Goal: Task Accomplishment & Management: Manage account settings

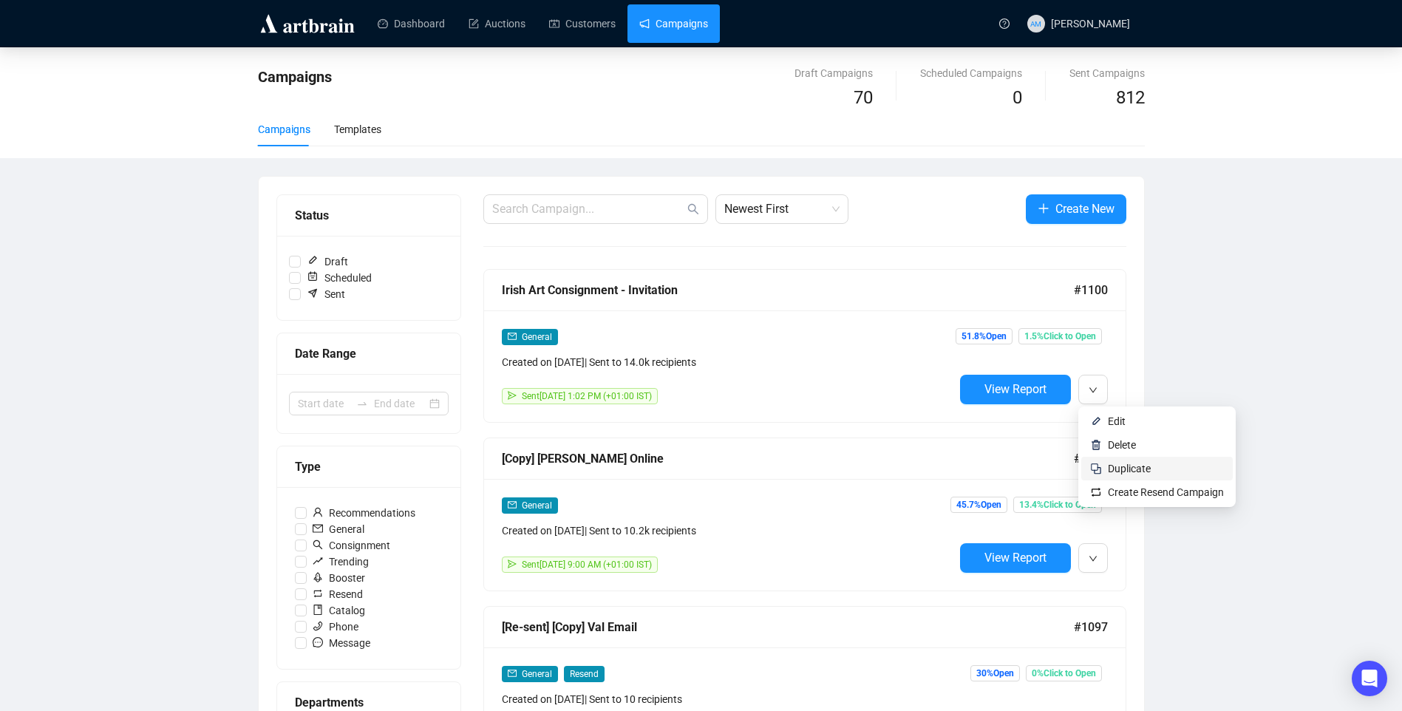
click at [1132, 465] on span "Duplicate" at bounding box center [1129, 469] width 43 height 12
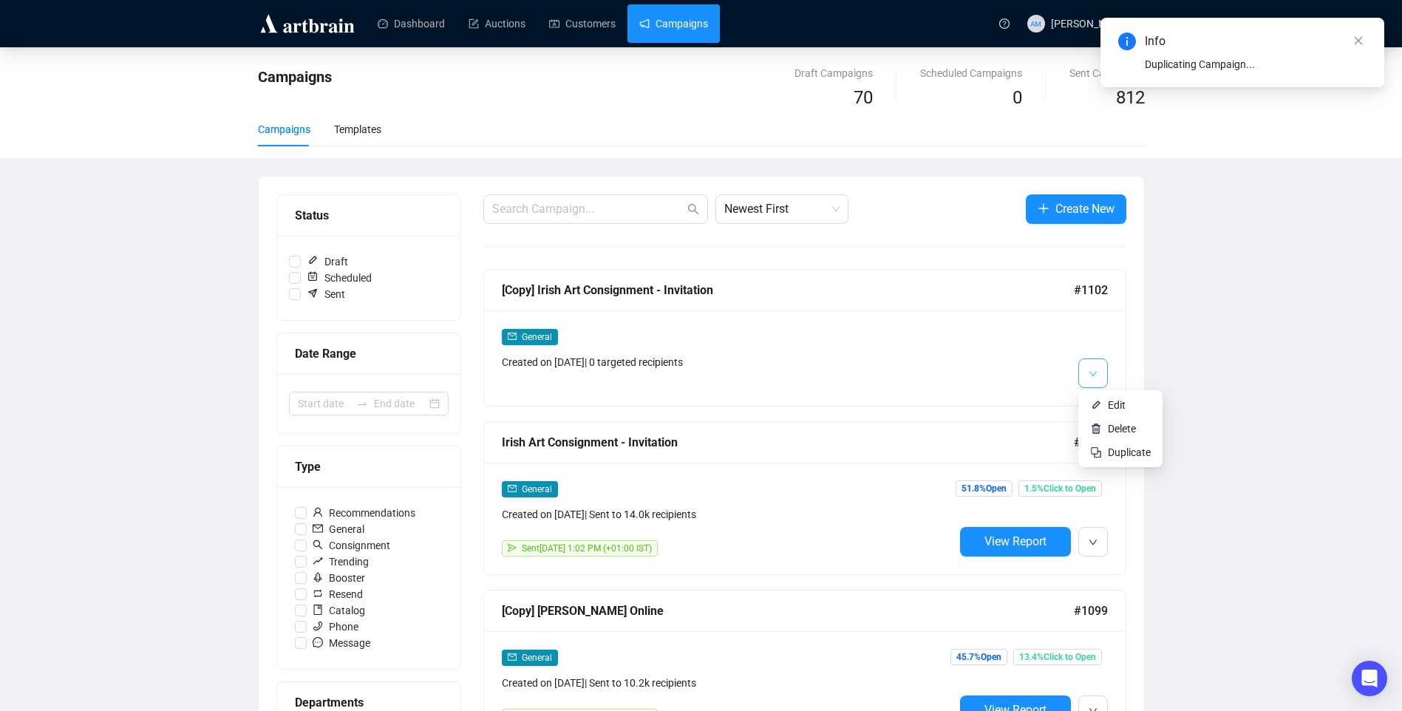
click at [1089, 369] on icon "down" at bounding box center [1092, 373] width 9 height 9
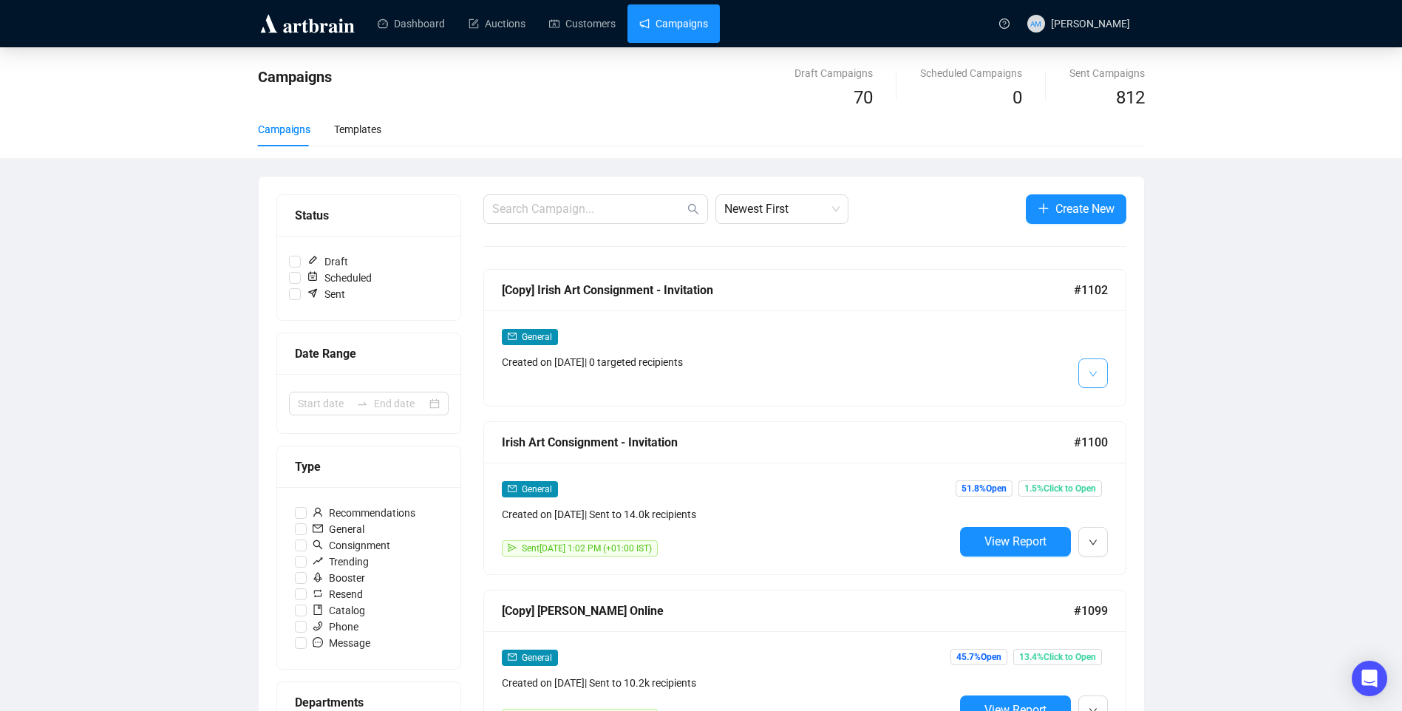
click at [1094, 371] on icon "down" at bounding box center [1092, 373] width 9 height 9
click at [1112, 405] on span "Edit" at bounding box center [1117, 405] width 18 height 12
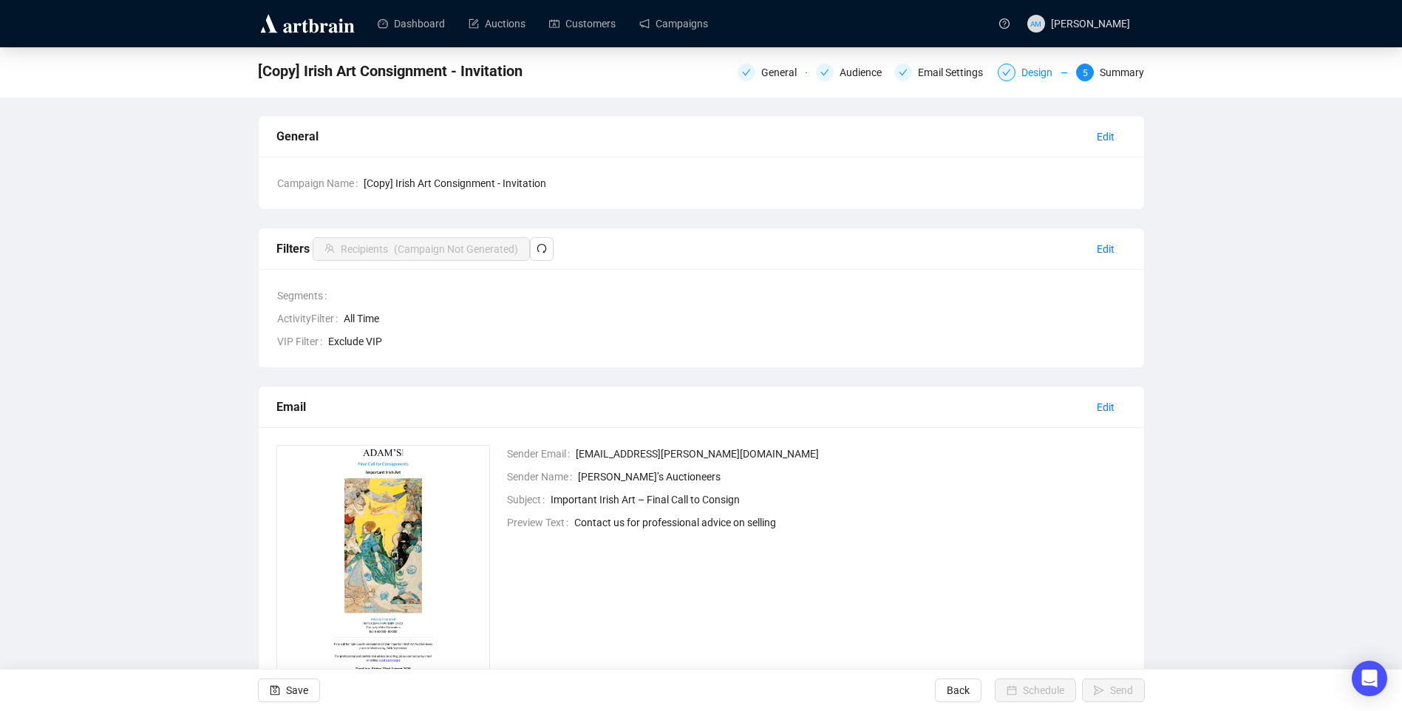
click at [1039, 72] on div "Design" at bounding box center [1041, 73] width 40 height 18
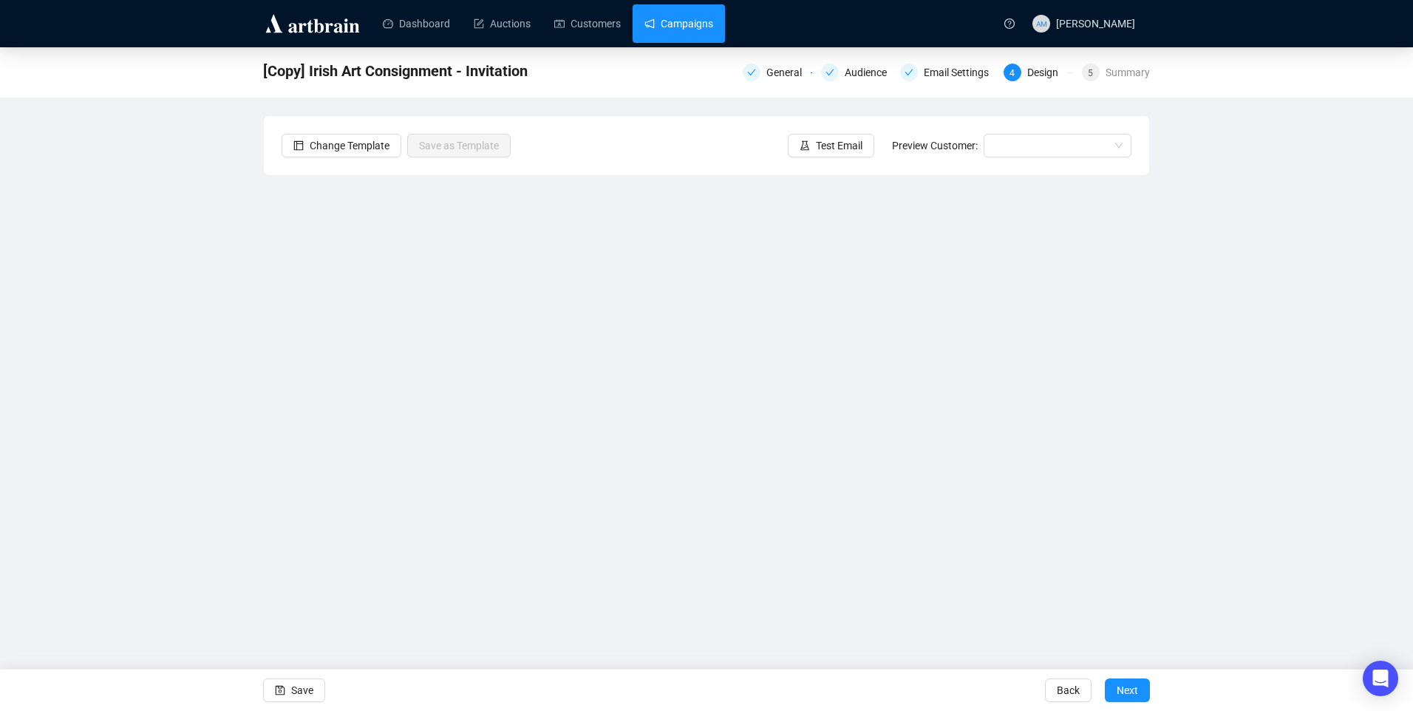
click at [673, 18] on link "Campaigns" at bounding box center [678, 23] width 69 height 38
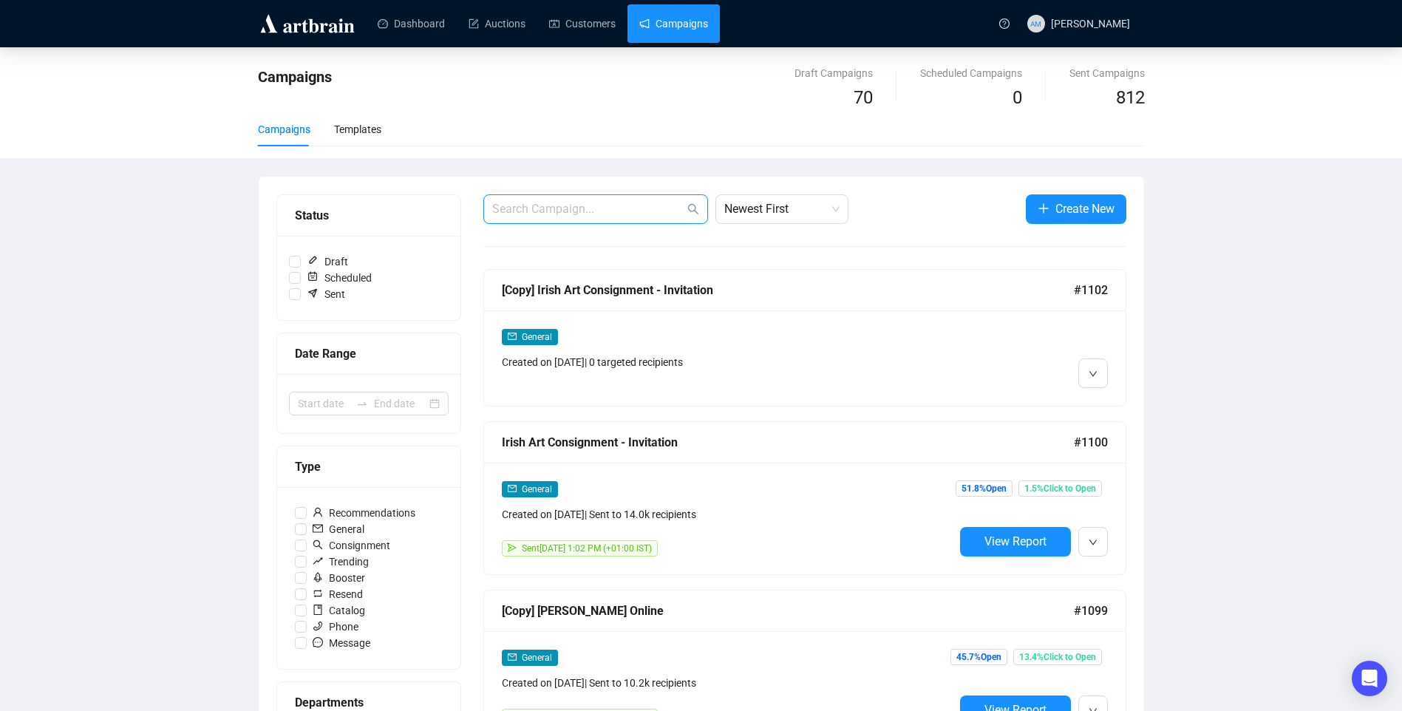
click at [607, 216] on input "text" at bounding box center [588, 209] width 192 height 18
type input "wine"
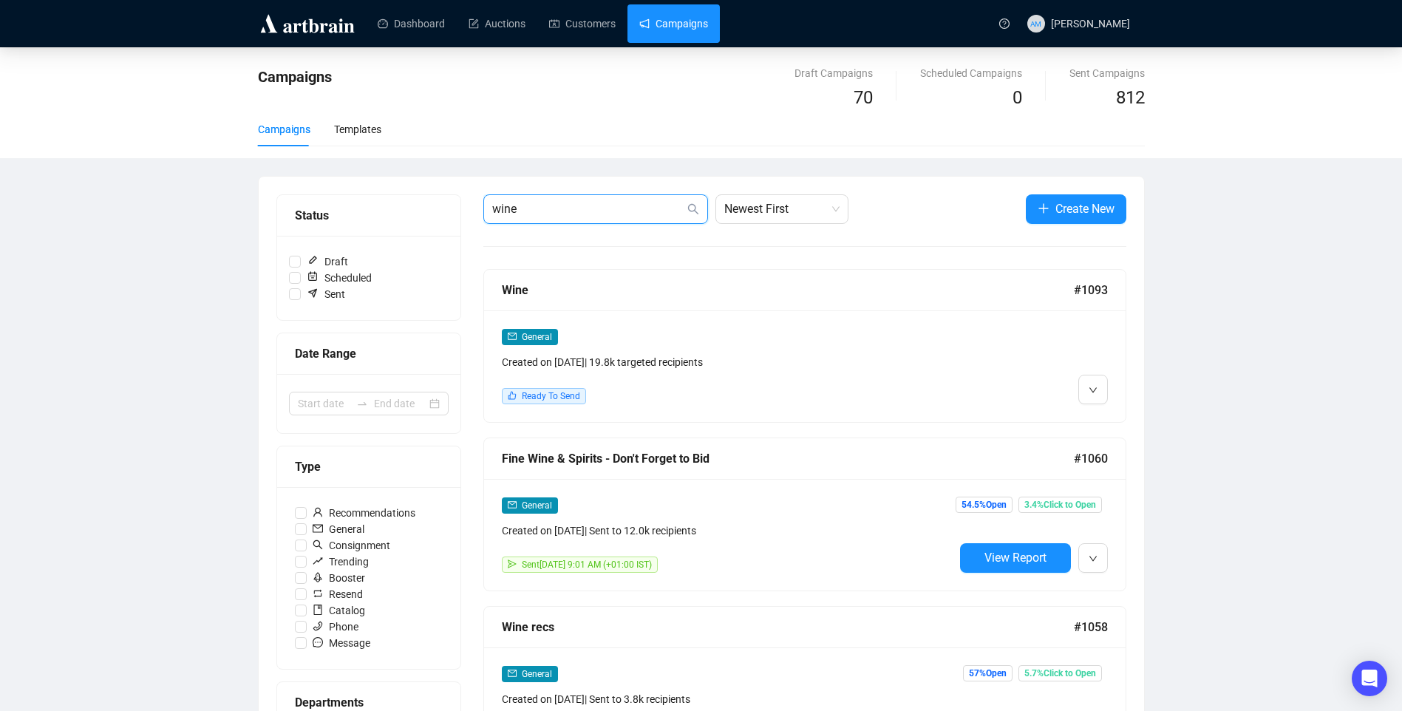
scroll to position [443, 0]
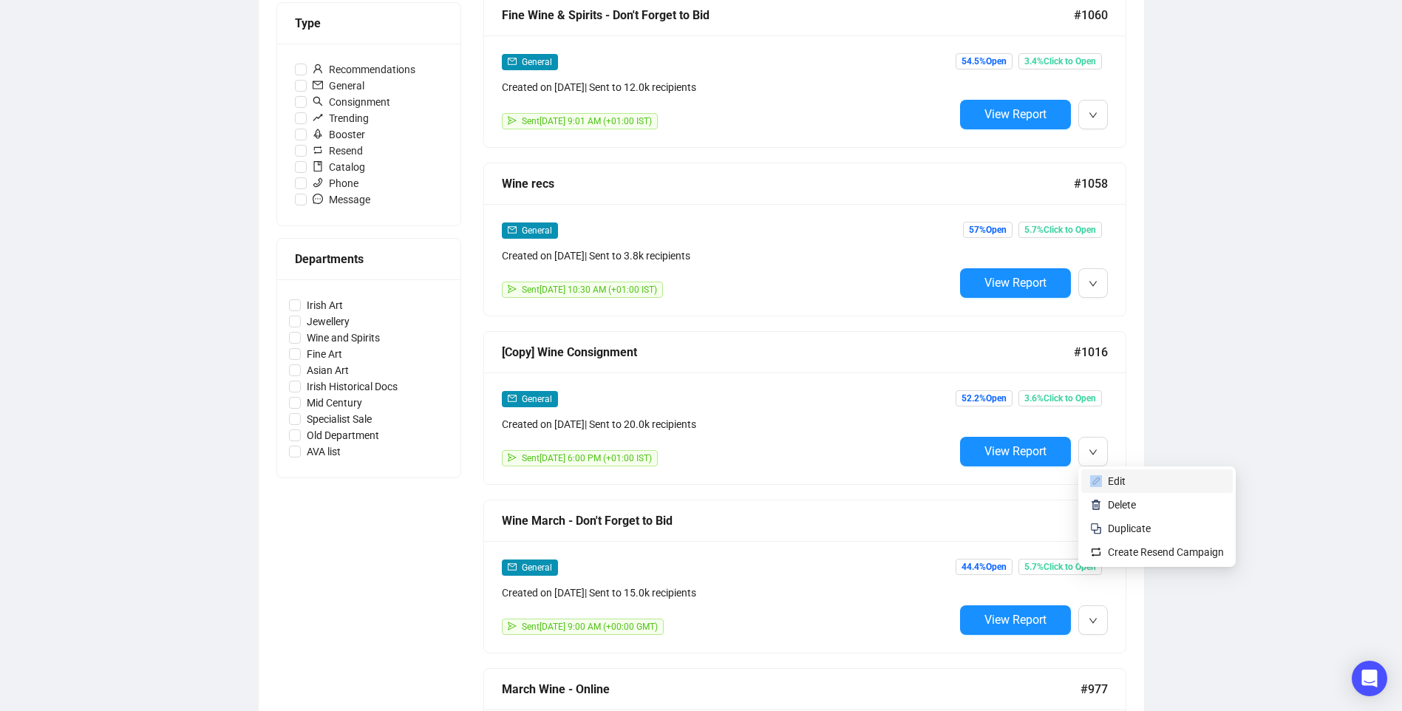
click at [1105, 479] on li "Edit" at bounding box center [1156, 481] width 151 height 24
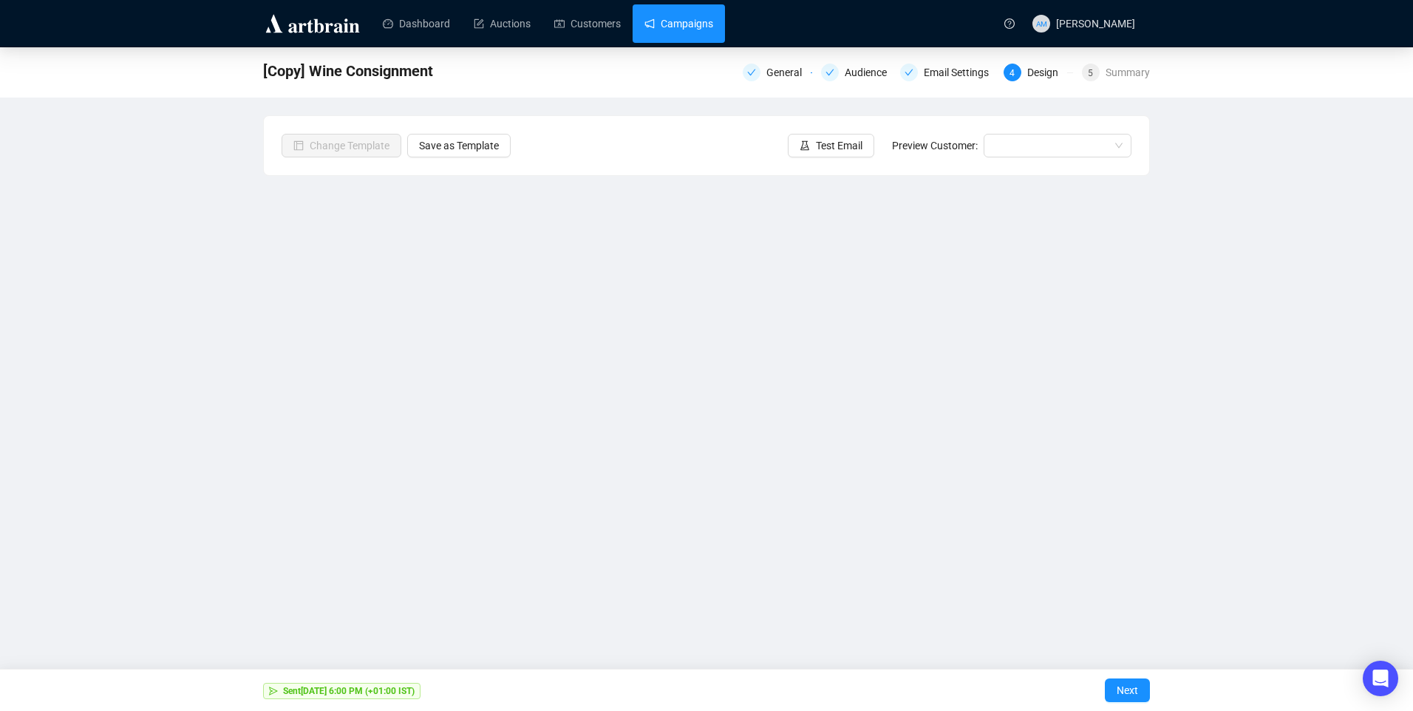
click at [669, 24] on link "Campaigns" at bounding box center [678, 23] width 69 height 38
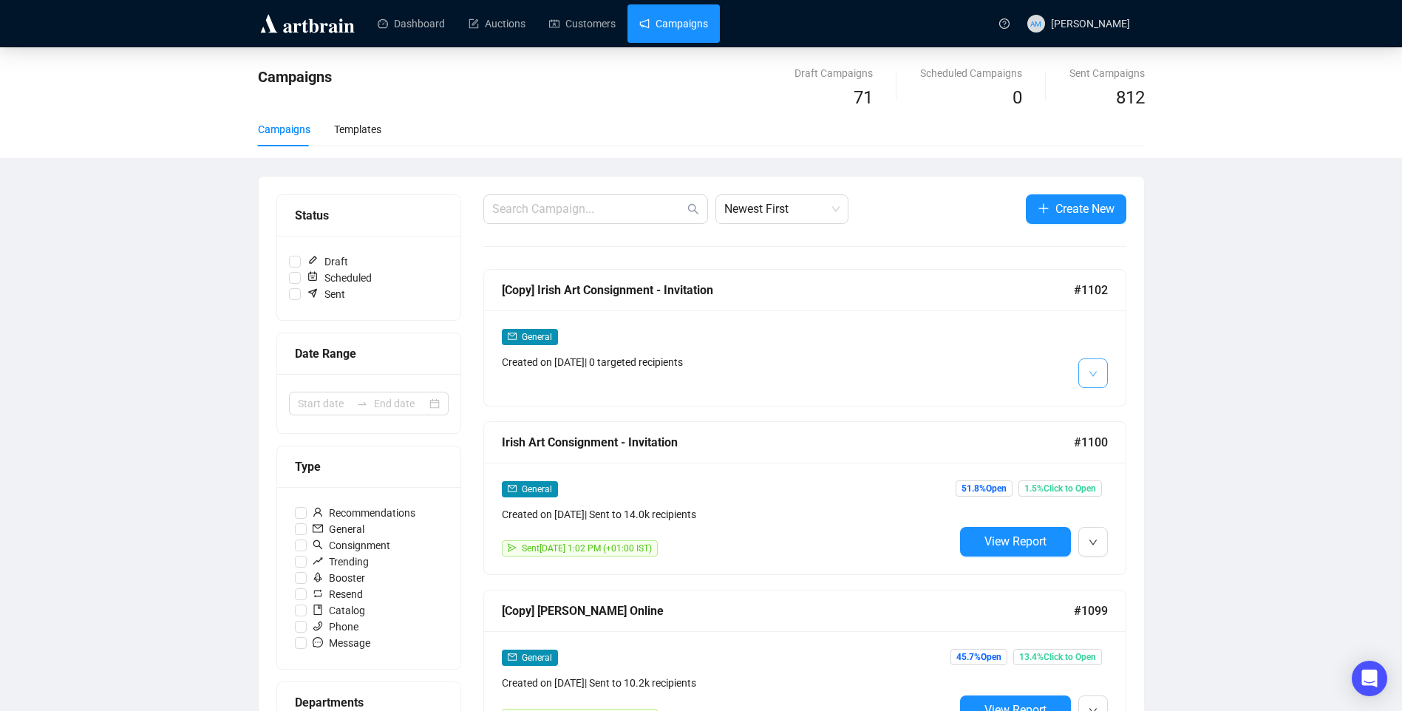
click at [1104, 376] on button "button" at bounding box center [1093, 373] width 30 height 30
click at [1113, 404] on span "Edit" at bounding box center [1117, 405] width 18 height 12
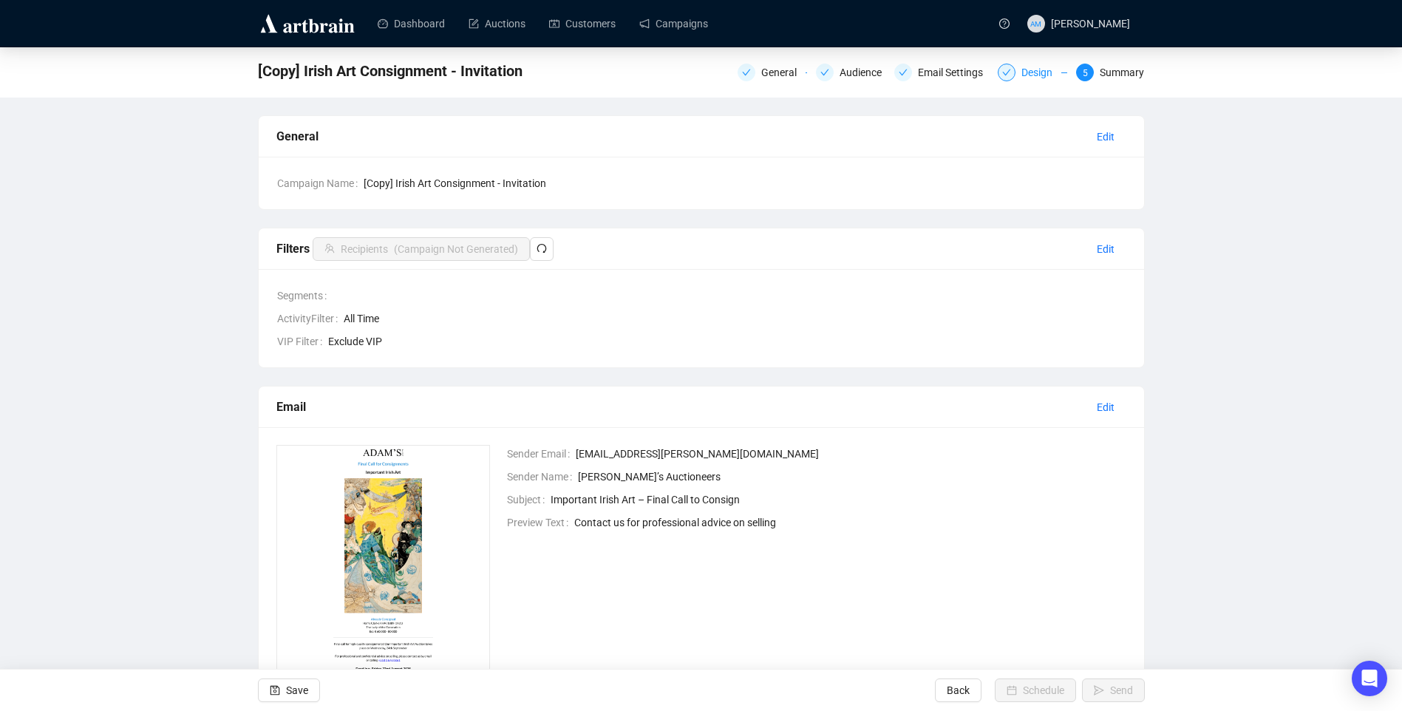
click at [1048, 68] on div "Design" at bounding box center [1041, 73] width 40 height 18
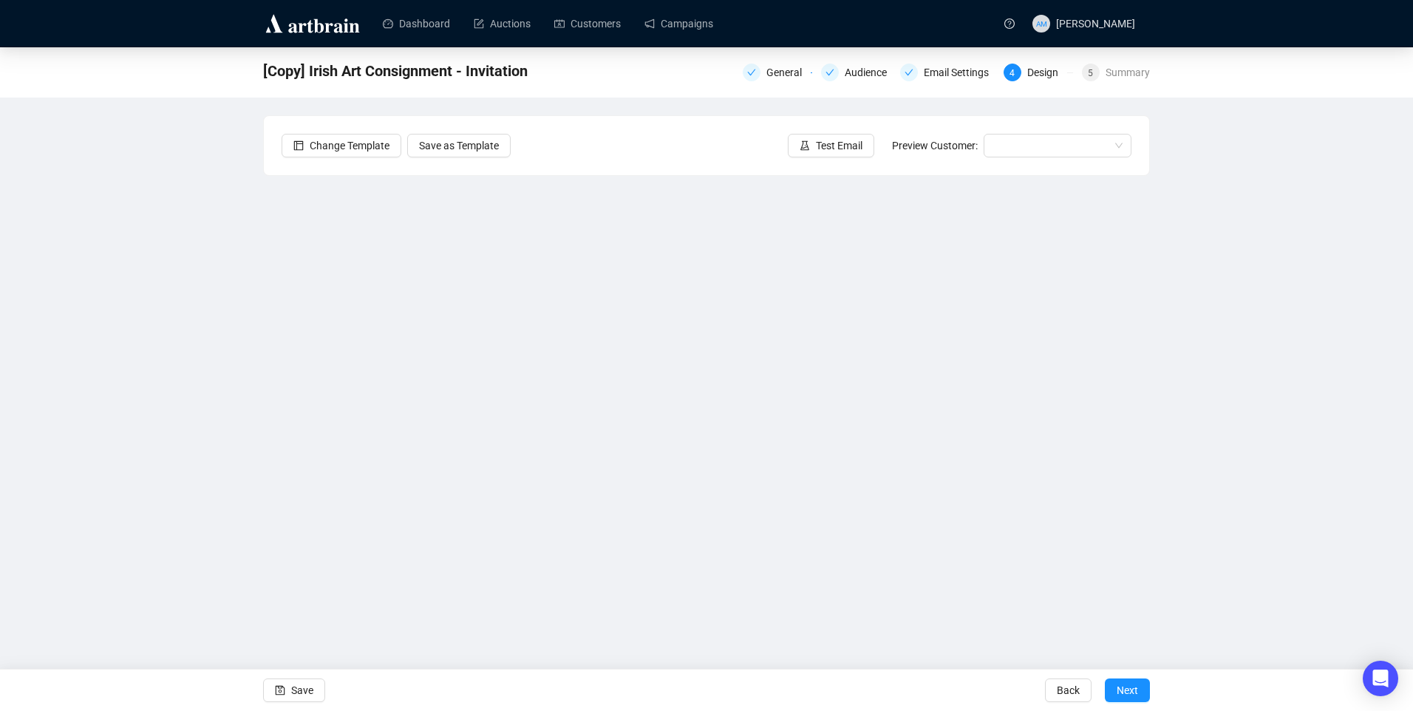
drag, startPoint x: 304, startPoint y: 687, endPoint x: 403, endPoint y: 596, distance: 134.9
click at [304, 688] on span "Save" at bounding box center [302, 689] width 22 height 41
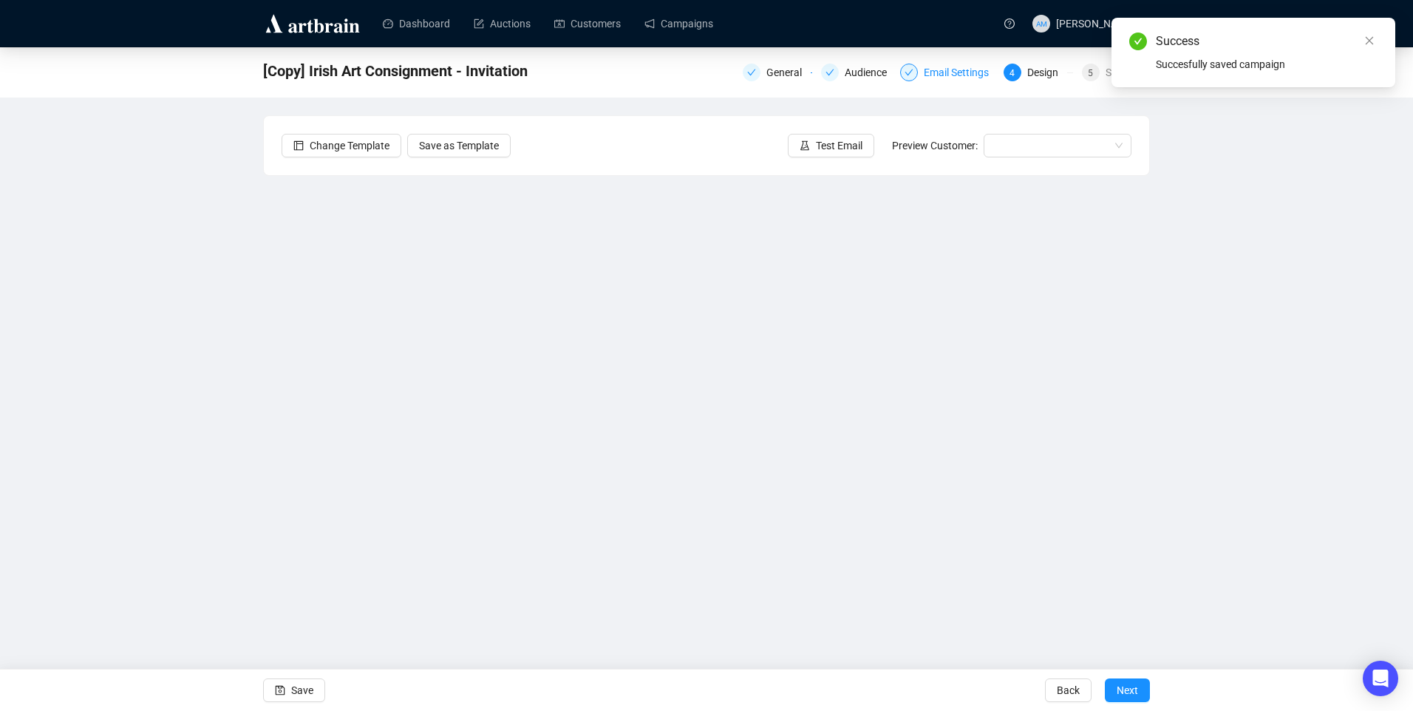
click at [958, 75] on div "Email Settings" at bounding box center [961, 73] width 74 height 18
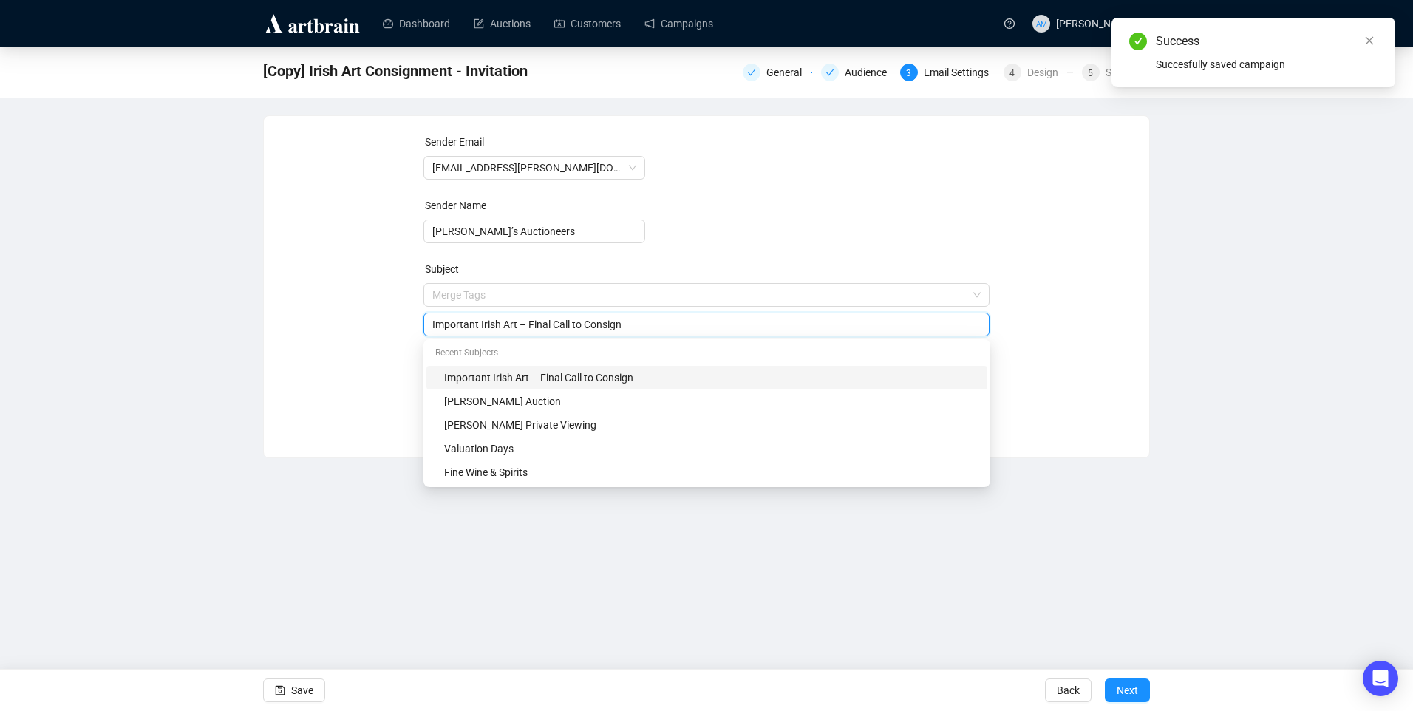
drag, startPoint x: 516, startPoint y: 296, endPoint x: 391, endPoint y: 301, distance: 125.7
click at [391, 301] on div "Sender Email info@adams.ie Sender Name Adam’s Auctioneers Subject Merge Tags Im…" at bounding box center [707, 276] width 850 height 284
drag, startPoint x: 582, startPoint y: 325, endPoint x: 679, endPoint y: 324, distance: 96.8
click at [679, 324] on input "Important Irish Art – Final Call to Consign" at bounding box center [706, 324] width 549 height 16
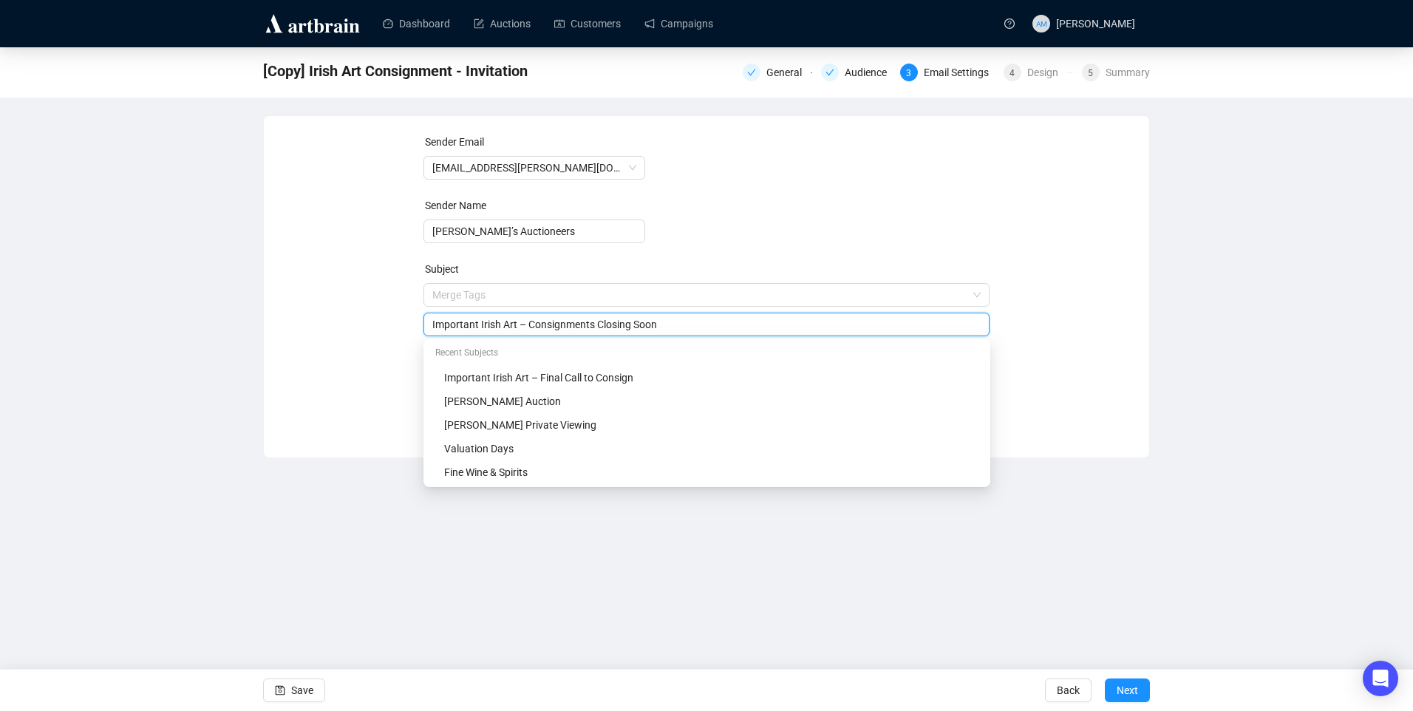
click at [762, 167] on form "Sender Email info@adams.ie Sender Name Adam’s Auctioneers Subject Merge Tags Im…" at bounding box center [706, 267] width 567 height 266
drag, startPoint x: 515, startPoint y: 326, endPoint x: 396, endPoint y: 318, distance: 119.2
click at [396, 318] on div "Sender Email info@adams.ie Sender Name Adam’s Auctioneers Subject Merge Tags Im…" at bounding box center [707, 276] width 850 height 284
type input "Fine Wine & Spirits – Consignments Closing Soon"
click at [769, 175] on form "Sender Email info@adams.ie Sender Name Adam’s Auctioneers Subject Merge Tags Fi…" at bounding box center [706, 267] width 567 height 266
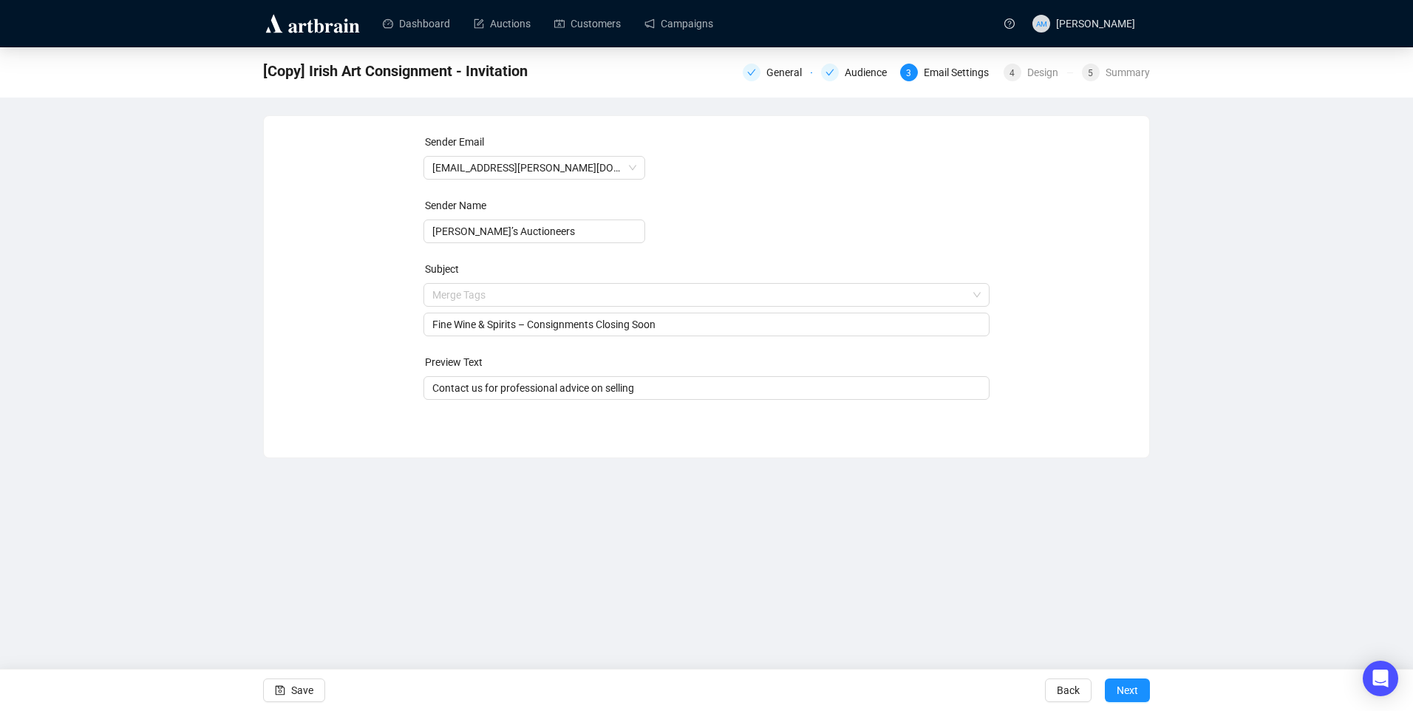
click at [530, 202] on div "Sender Name" at bounding box center [534, 208] width 222 height 22
drag, startPoint x: 284, startPoint y: 674, endPoint x: 285, endPoint y: 662, distance: 11.8
click at [284, 674] on span "button" at bounding box center [280, 689] width 10 height 41
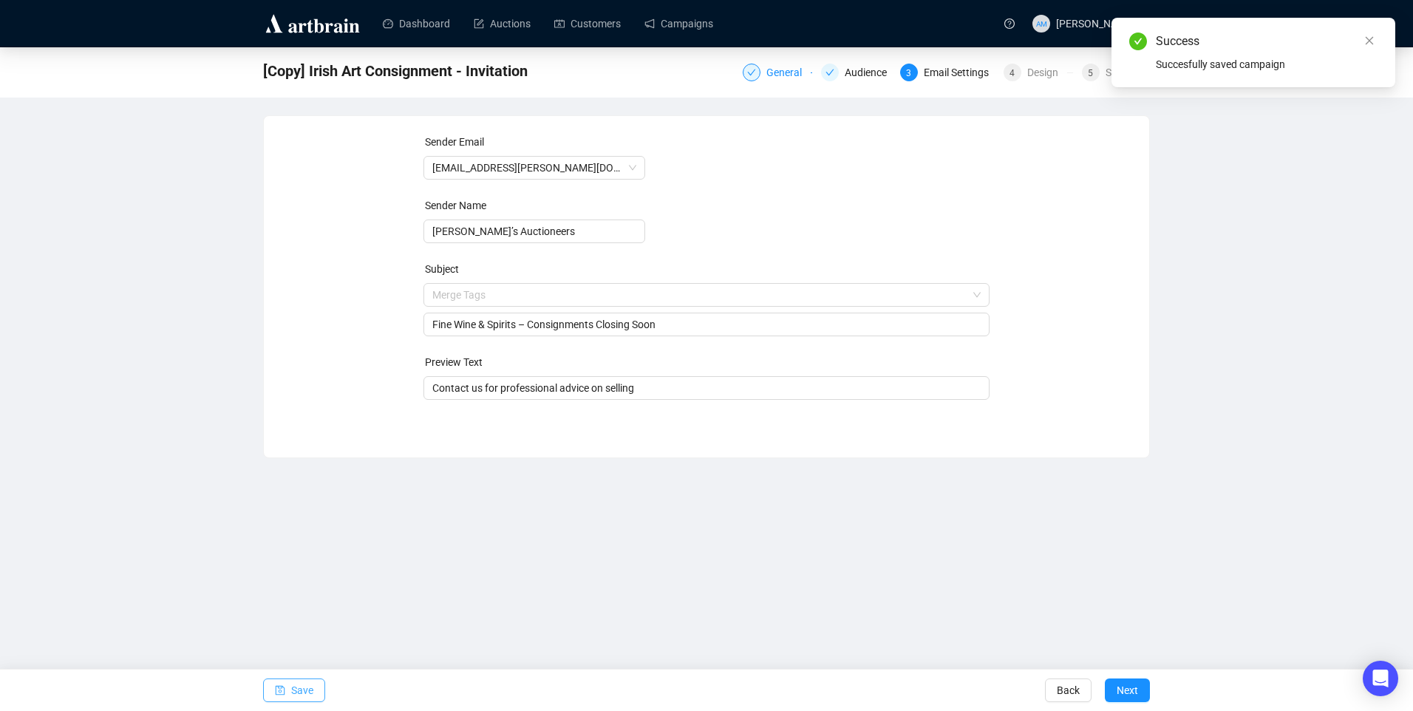
click at [805, 75] on div "General" at bounding box center [788, 73] width 44 height 18
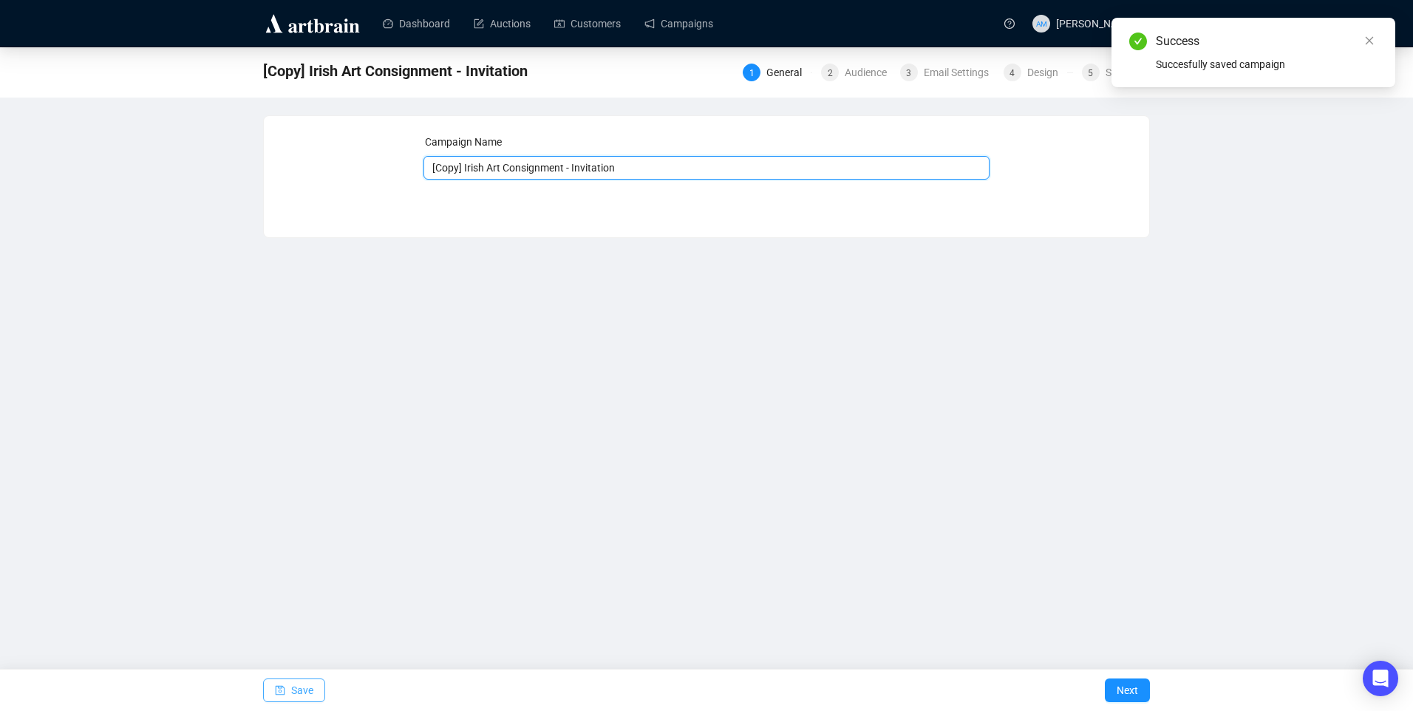
drag, startPoint x: 501, startPoint y: 163, endPoint x: 386, endPoint y: 151, distance: 115.9
click at [386, 151] on div "Campaign Name [Copy] Irish Art Consignment - Invitation Save Next" at bounding box center [707, 166] width 850 height 64
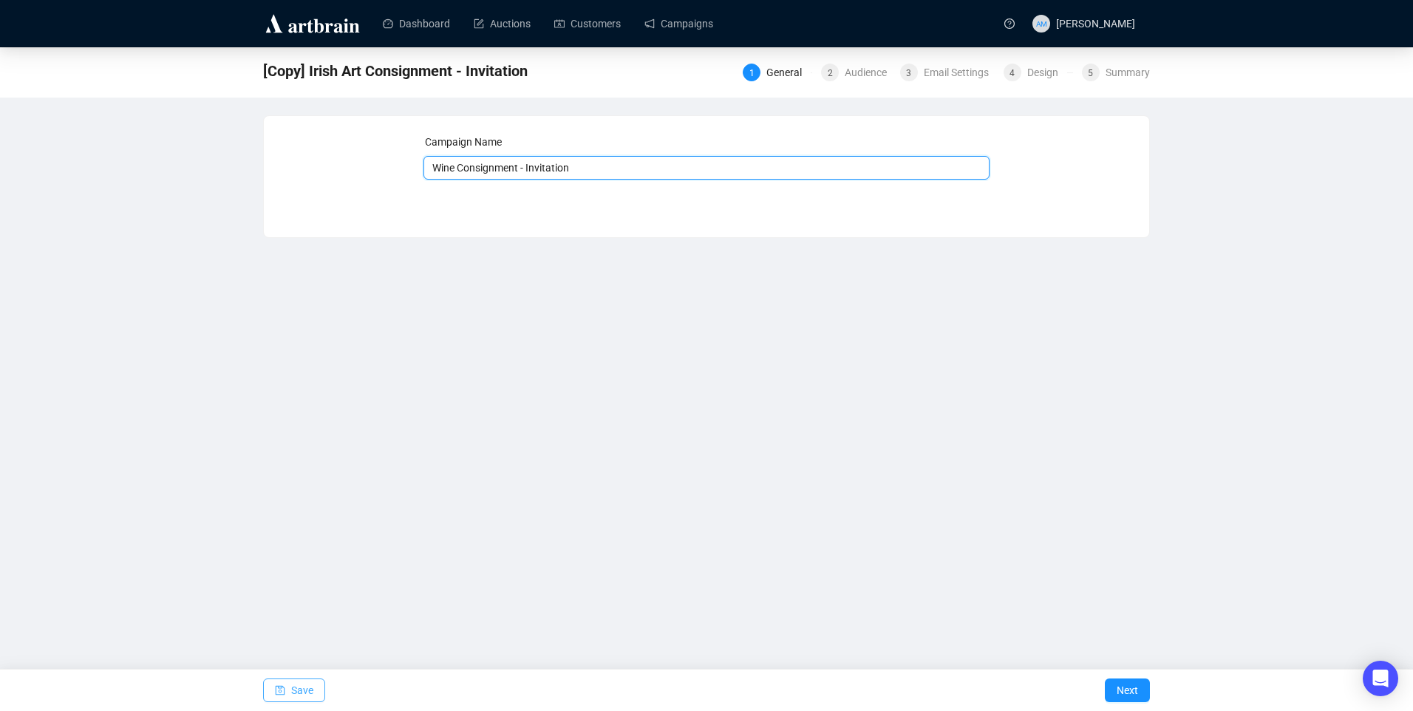
type input "Wine Consignment - Invitation"
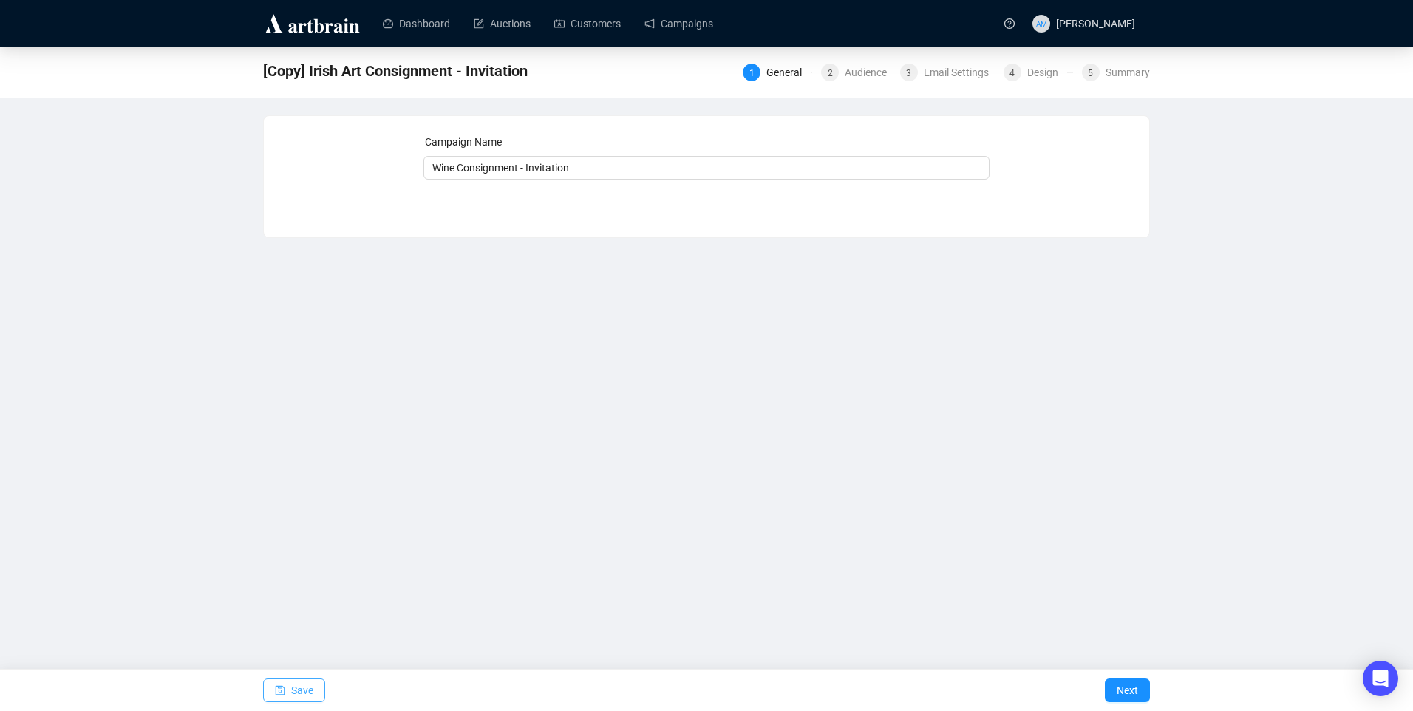
click at [290, 704] on div "Save" at bounding box center [294, 689] width 62 height 41
click at [315, 682] on button "Save" at bounding box center [294, 690] width 62 height 24
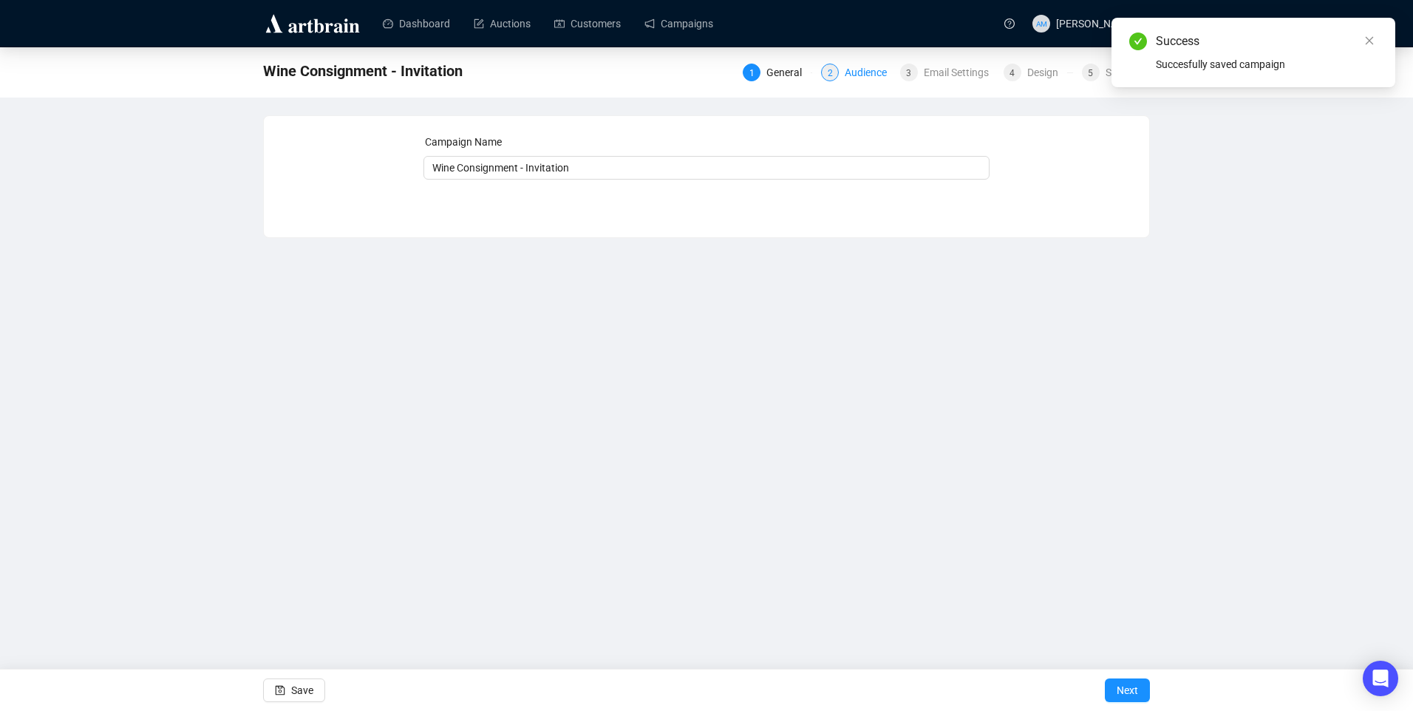
click at [876, 74] on div "Audience" at bounding box center [870, 73] width 51 height 18
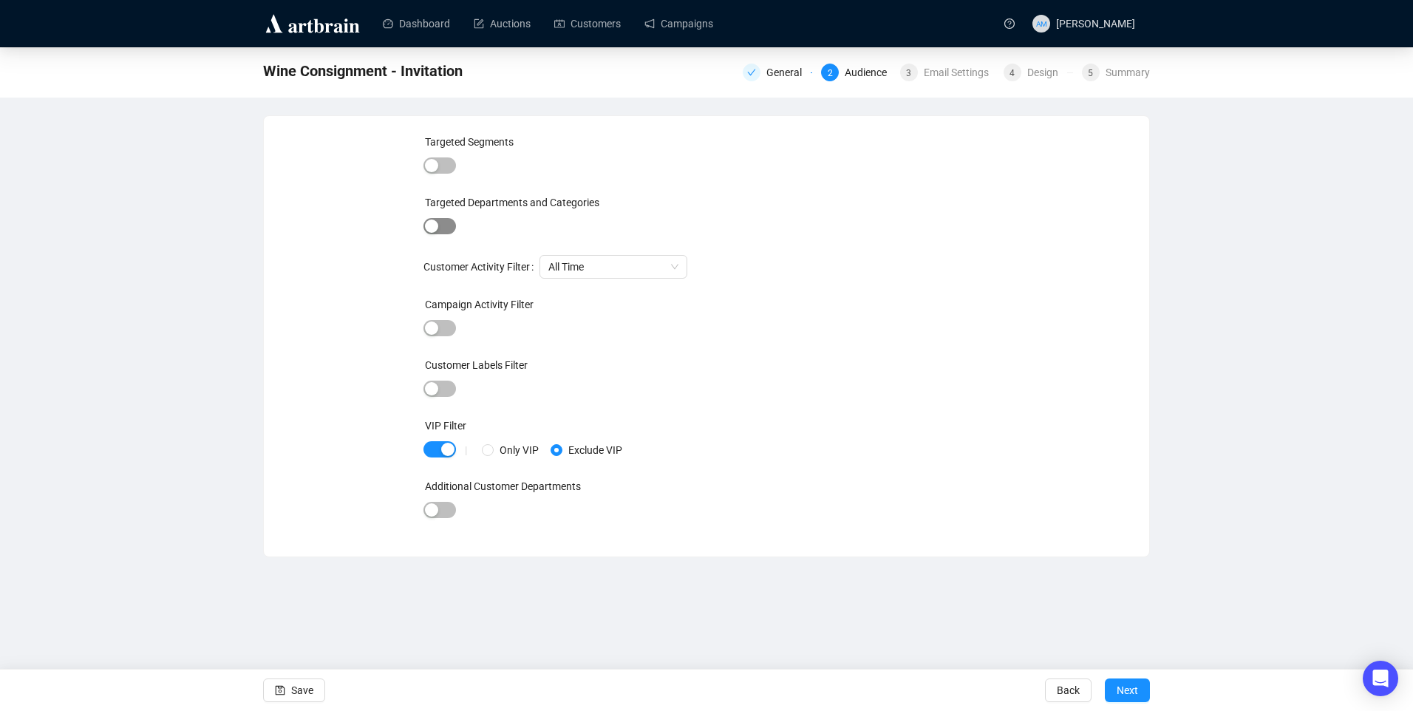
click at [430, 229] on div "button" at bounding box center [431, 225] width 13 height 13
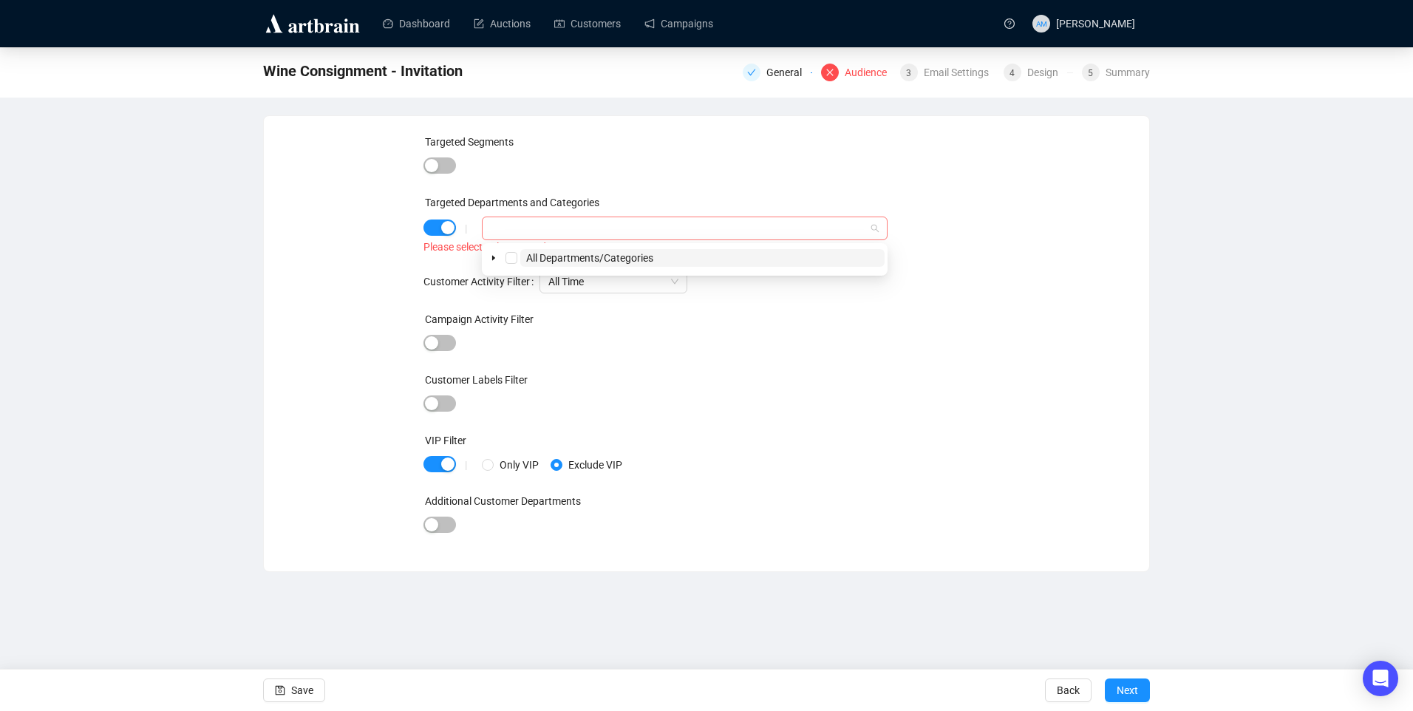
click at [528, 232] on div at bounding box center [677, 228] width 384 height 21
click at [522, 263] on span "All Departments/Categories" at bounding box center [702, 258] width 364 height 18
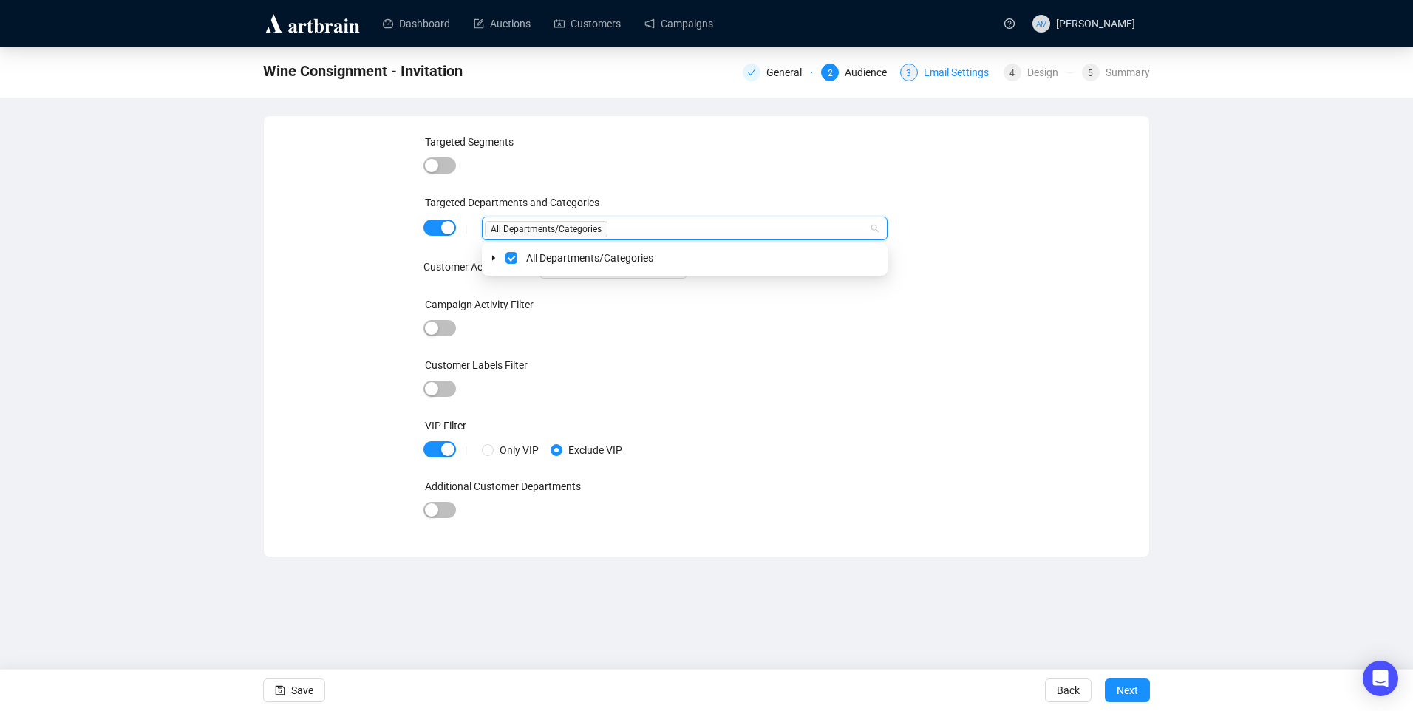
click at [944, 75] on div "Email Settings" at bounding box center [961, 73] width 74 height 18
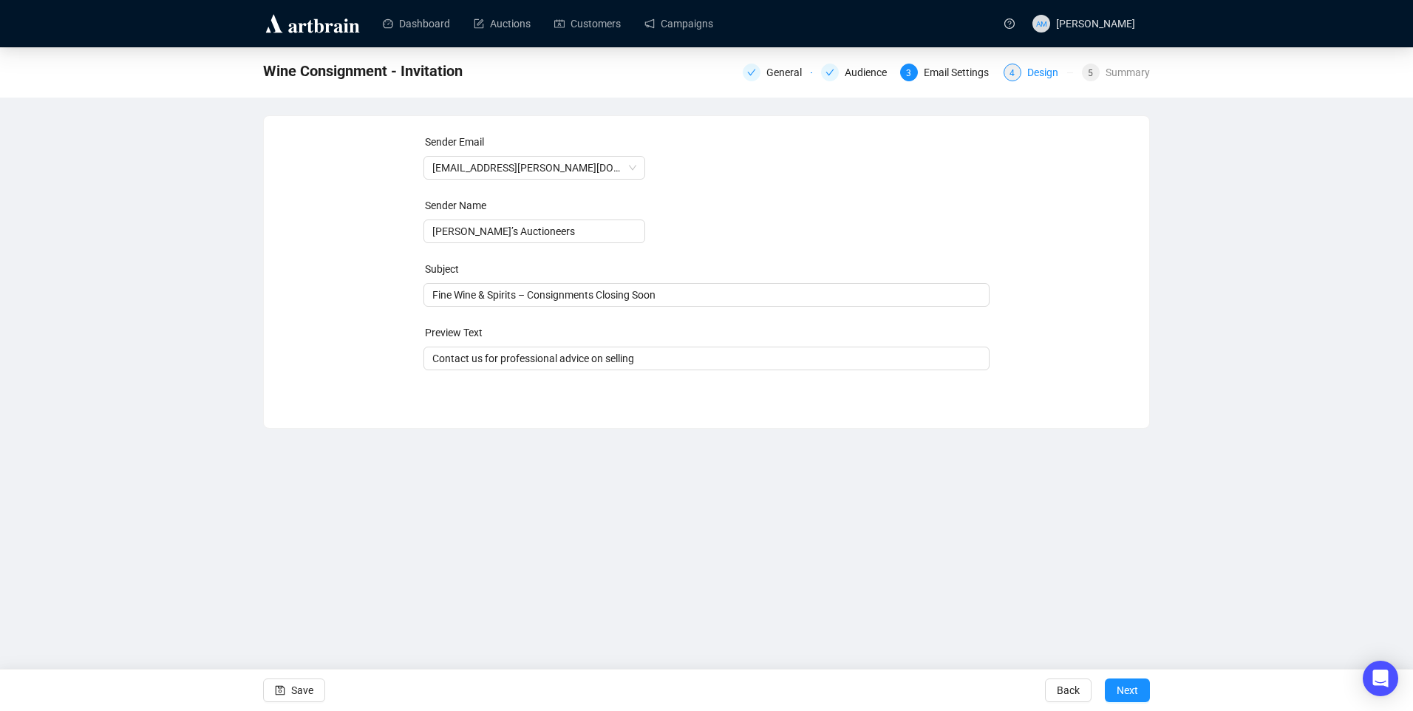
click at [1050, 67] on div "Design" at bounding box center [1047, 73] width 40 height 18
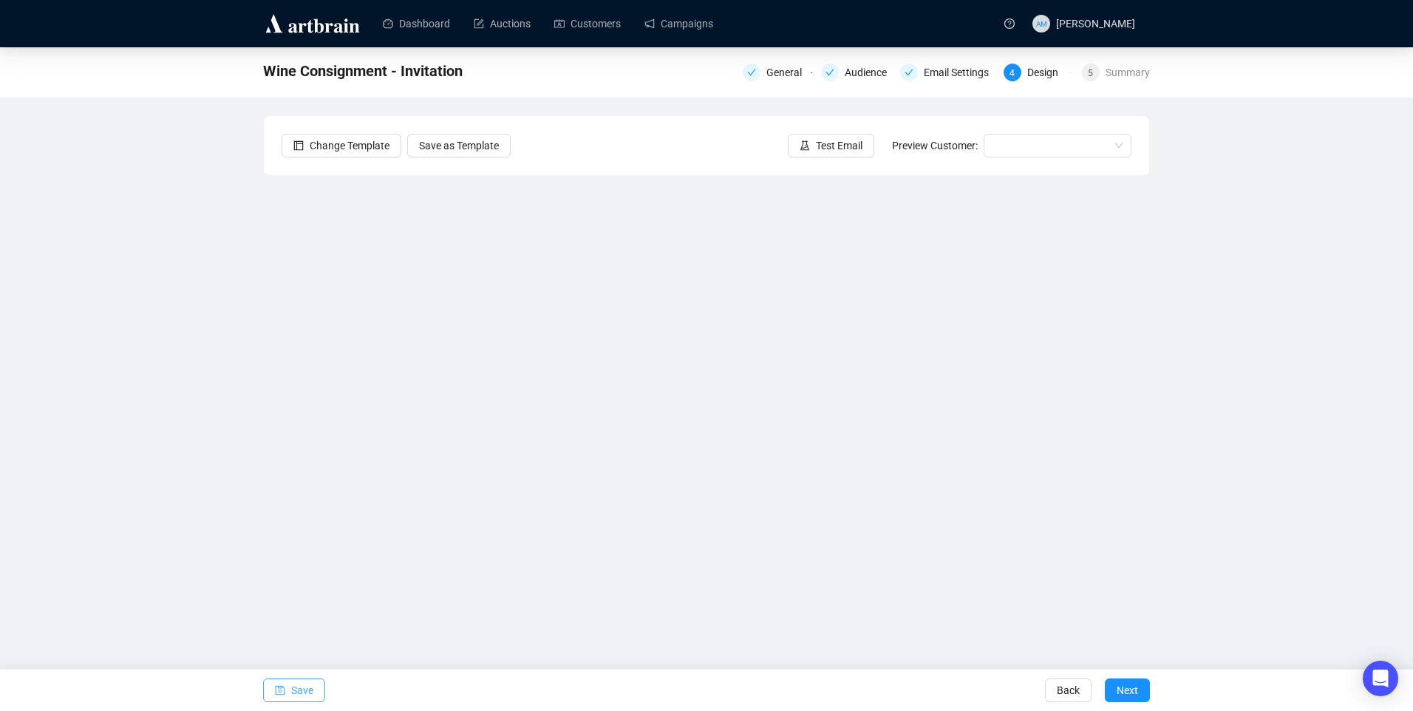
click at [313, 685] on button "Save" at bounding box center [294, 690] width 62 height 24
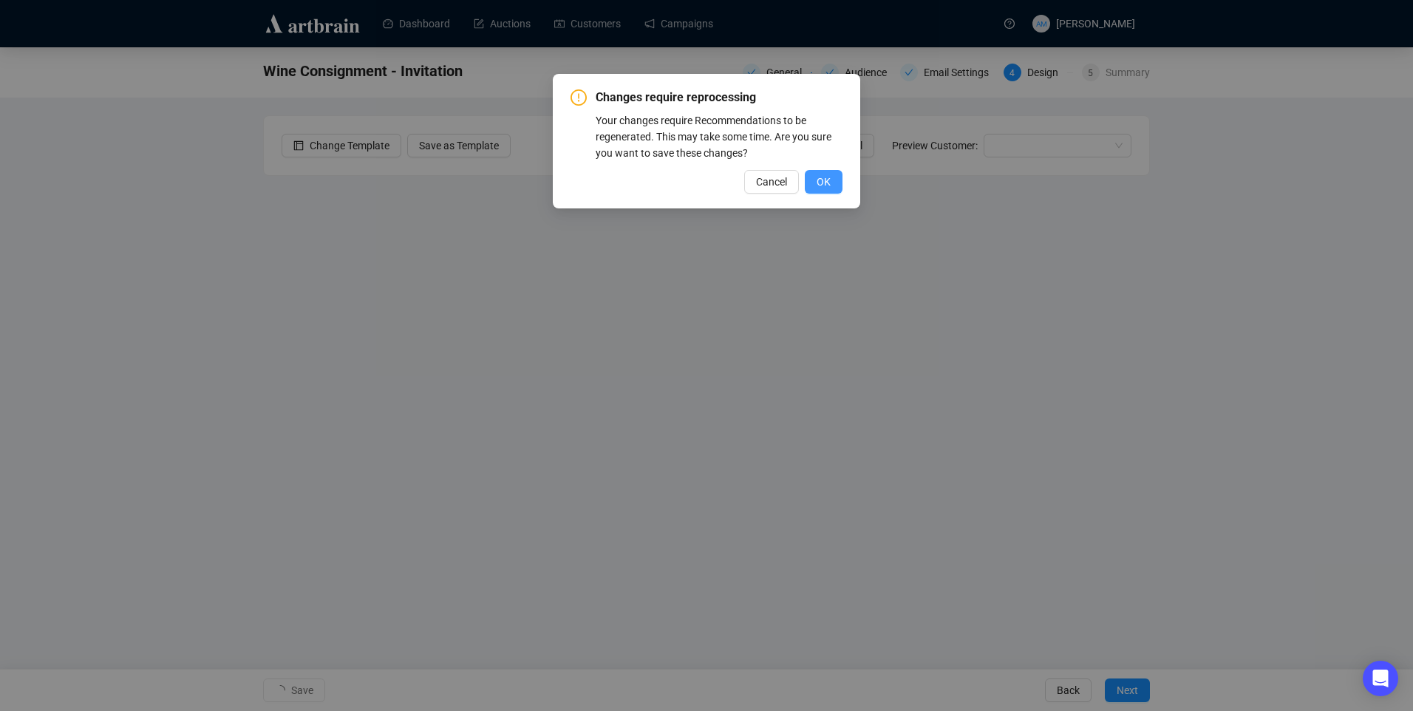
click at [832, 182] on button "OK" at bounding box center [824, 182] width 38 height 24
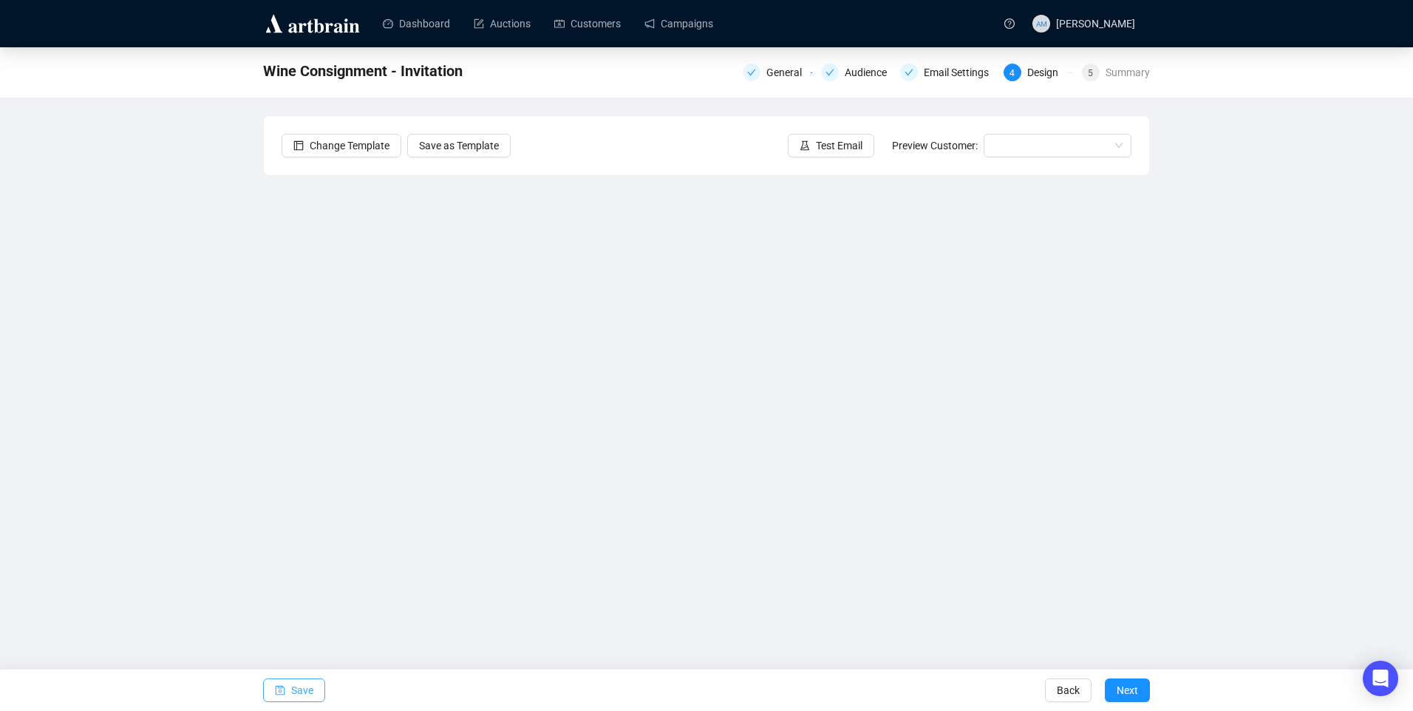
click at [284, 700] on span "button" at bounding box center [280, 689] width 10 height 41
click at [312, 696] on span "Save" at bounding box center [302, 689] width 22 height 41
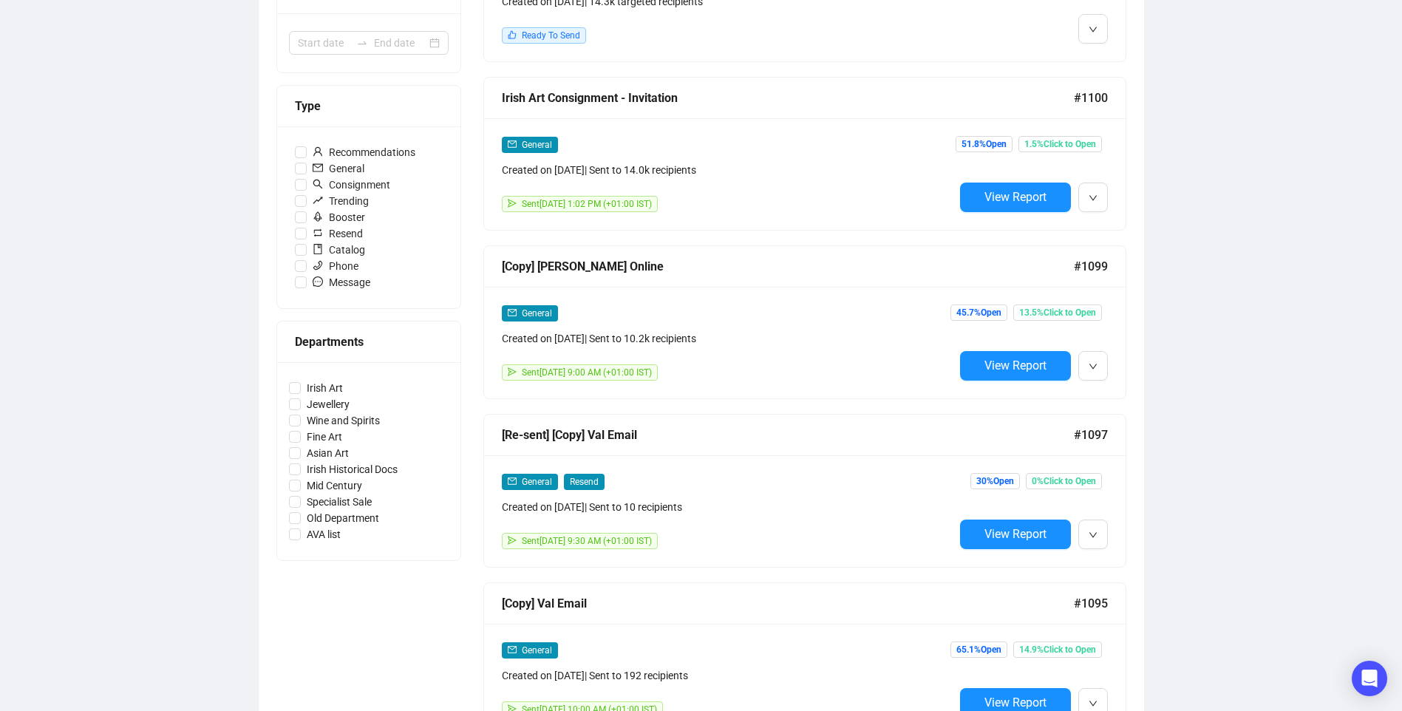
scroll to position [369, 0]
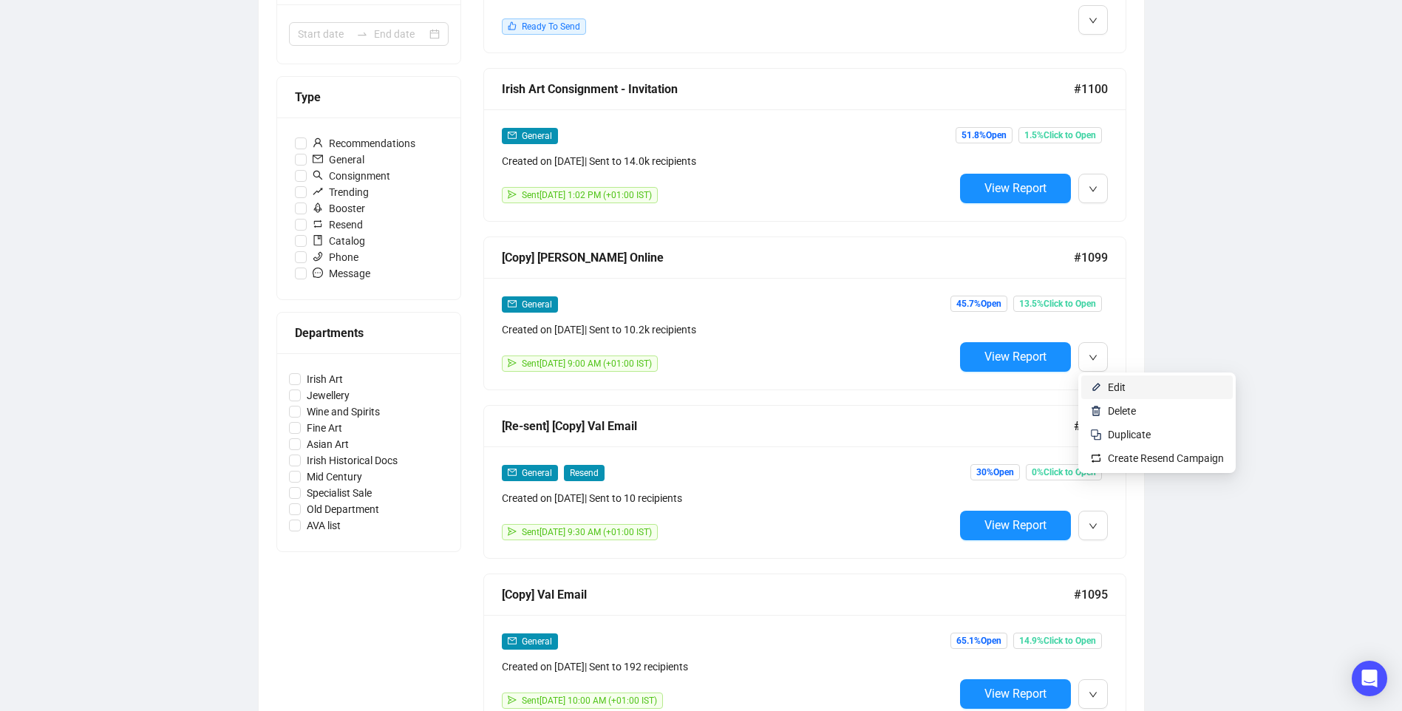
click at [1097, 382] on img at bounding box center [1096, 387] width 12 height 12
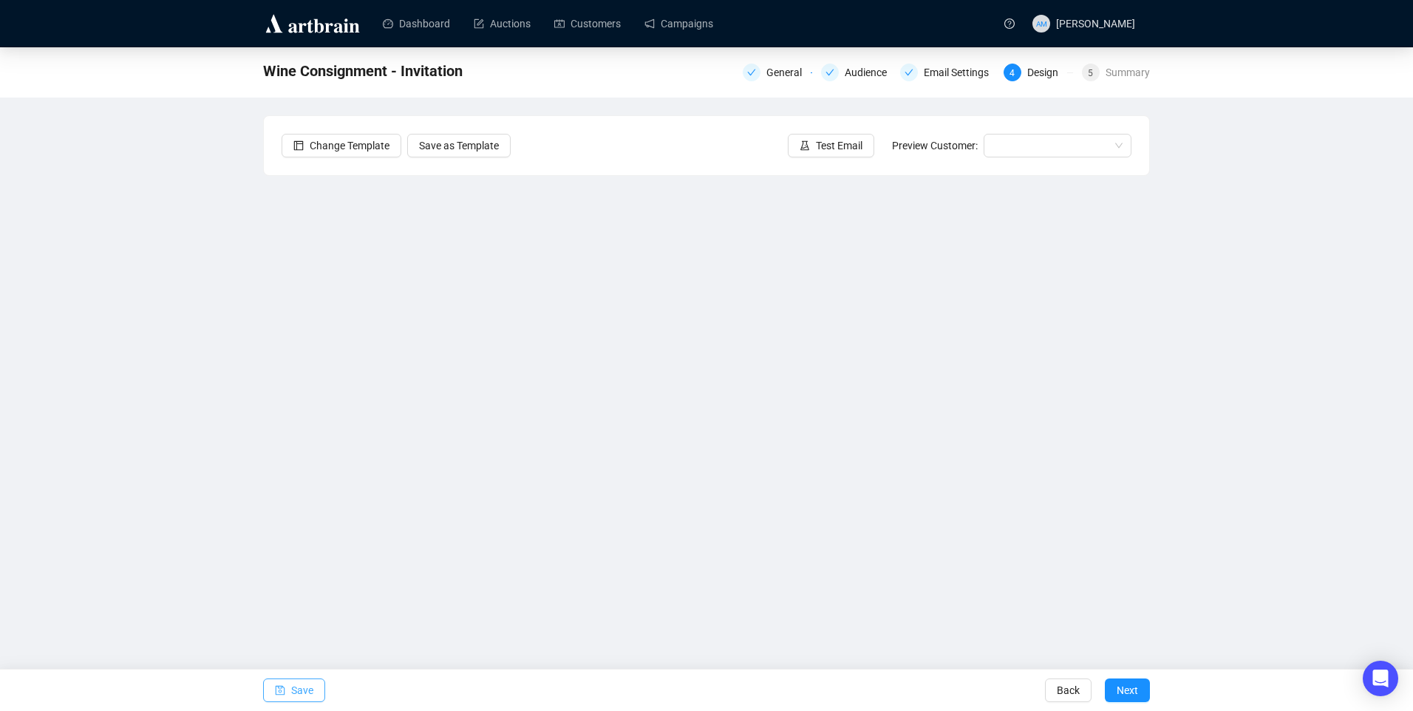
click at [315, 688] on button "Save" at bounding box center [294, 690] width 62 height 24
click at [296, 695] on span "Save" at bounding box center [302, 689] width 22 height 41
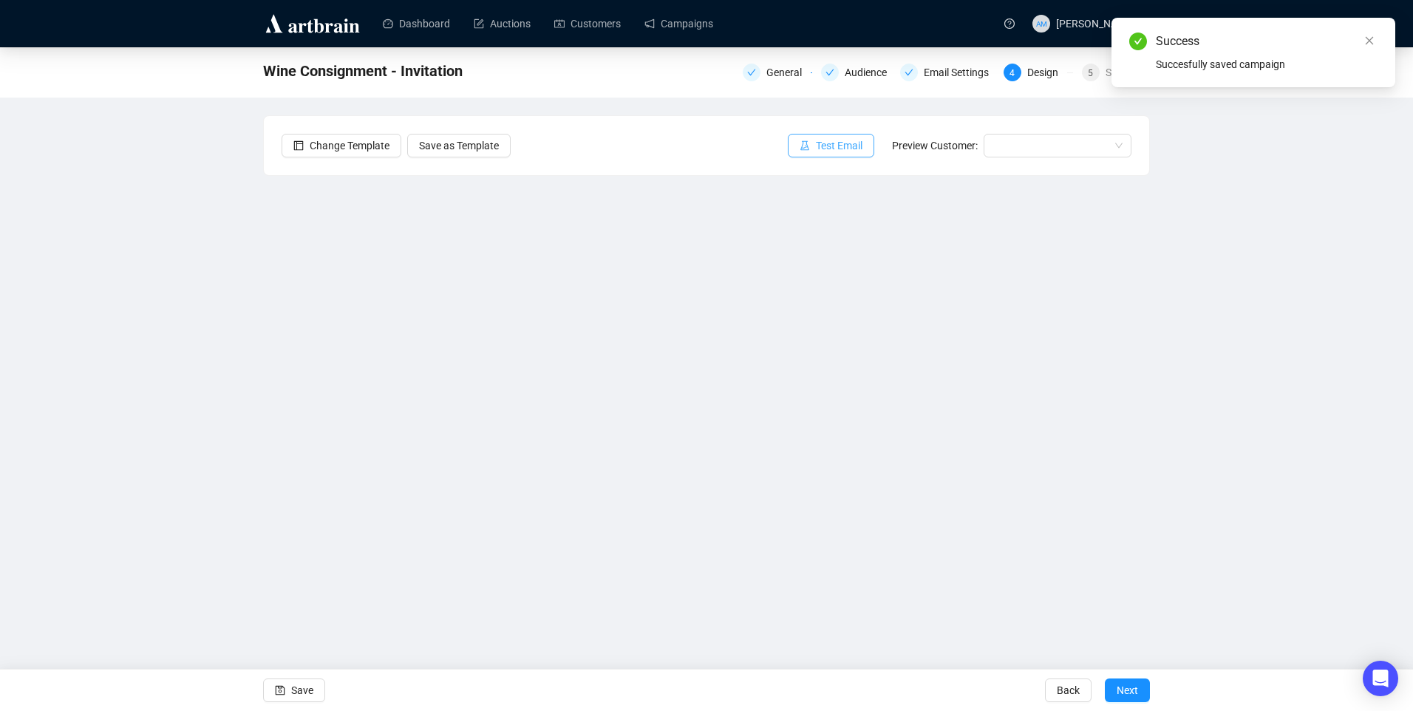
click at [832, 146] on span "Test Email" at bounding box center [839, 145] width 47 height 16
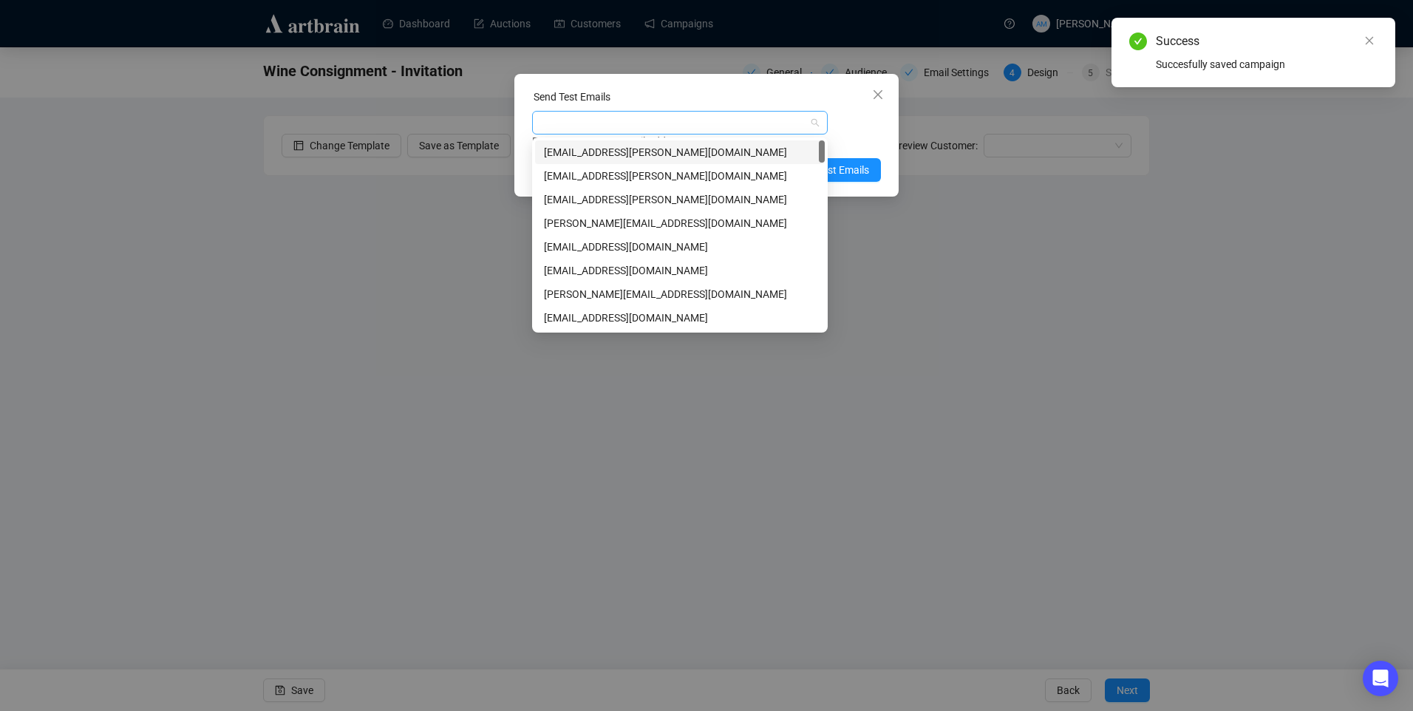
click at [655, 124] on div at bounding box center [672, 122] width 274 height 21
click at [652, 196] on div "[EMAIL_ADDRESS][PERSON_NAME][DOMAIN_NAME]" at bounding box center [680, 199] width 272 height 16
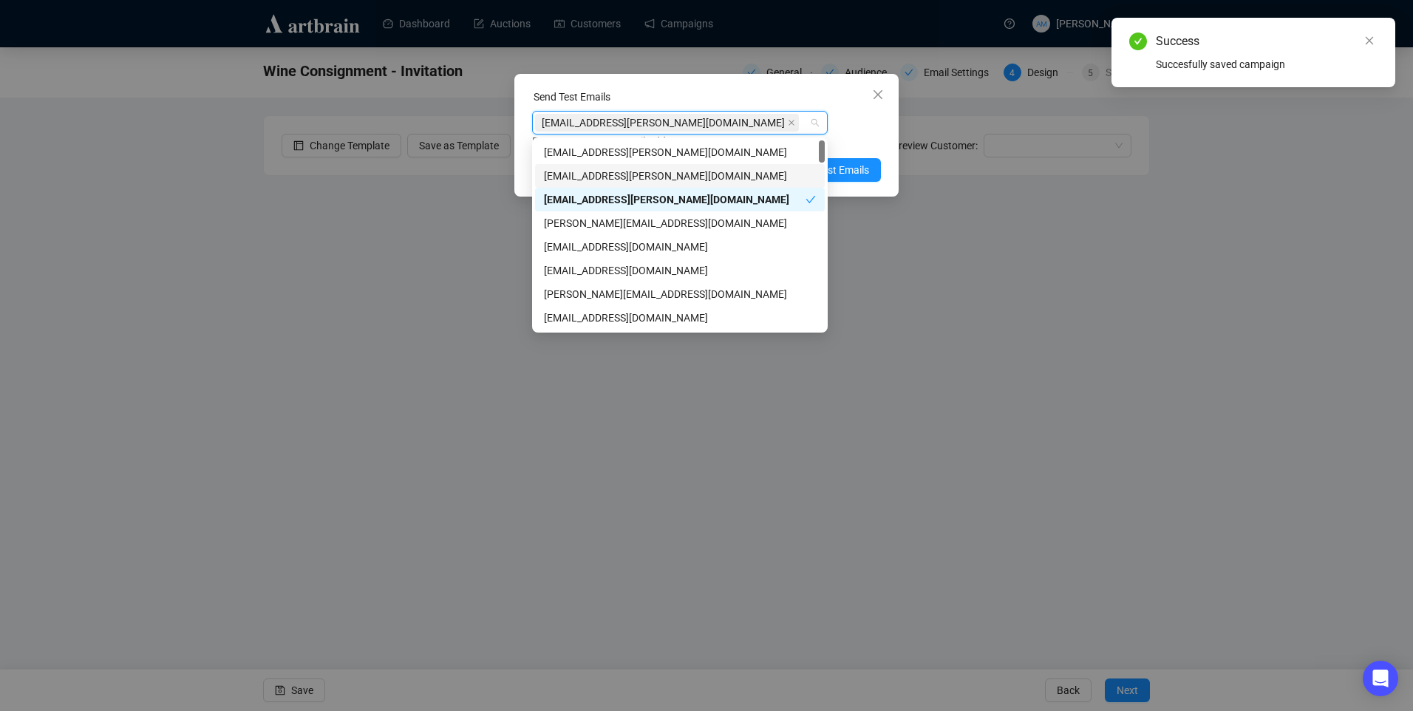
click at [890, 137] on div "Send Test Emails [EMAIL_ADDRESS][PERSON_NAME][DOMAIN_NAME] Enter up to 20 Test …" at bounding box center [706, 135] width 384 height 123
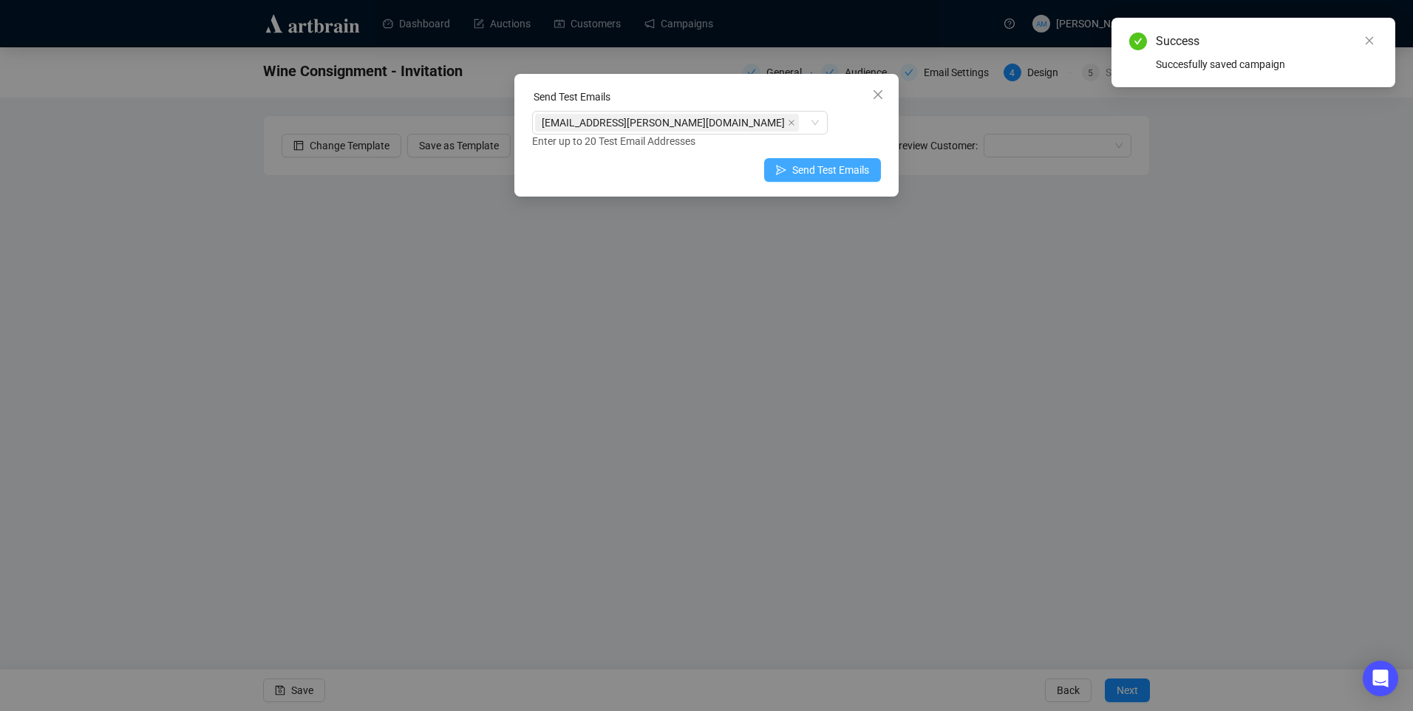
click at [856, 166] on span "Send Test Emails" at bounding box center [830, 170] width 77 height 16
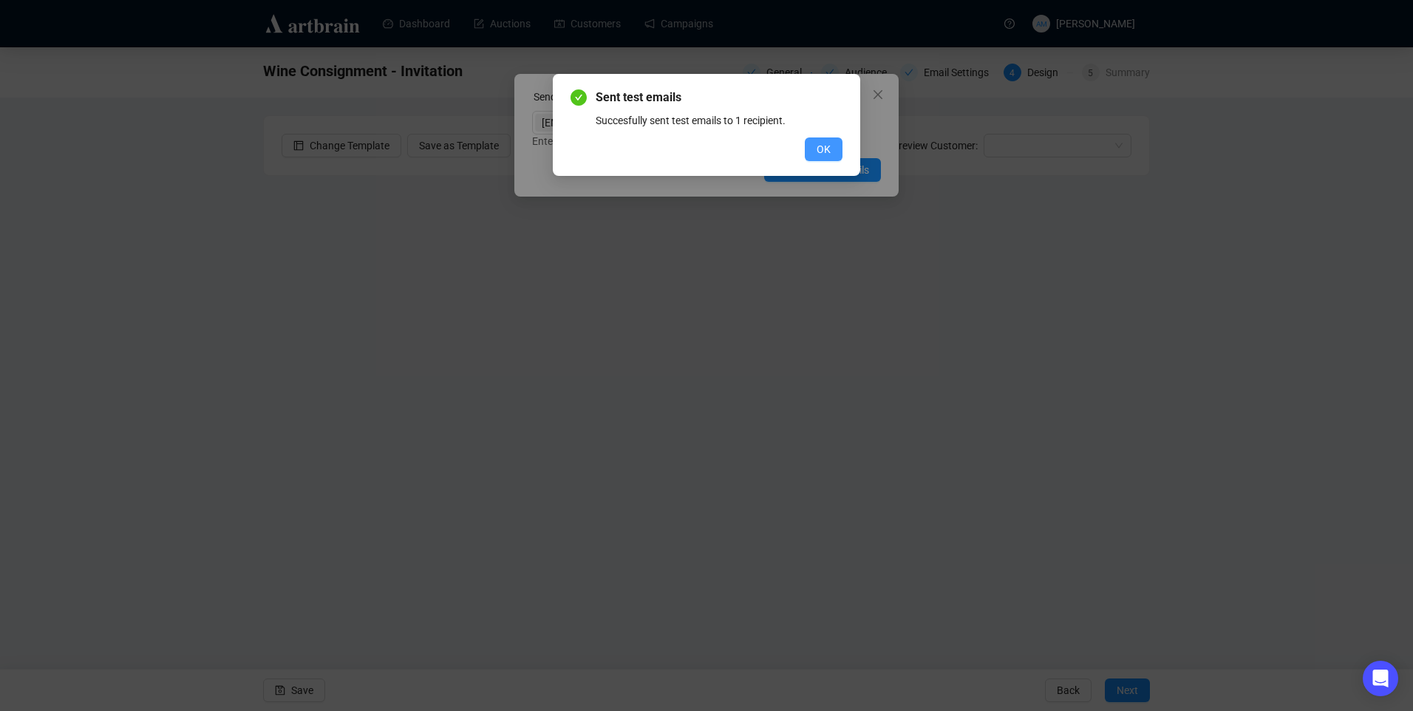
click at [815, 146] on button "OK" at bounding box center [824, 149] width 38 height 24
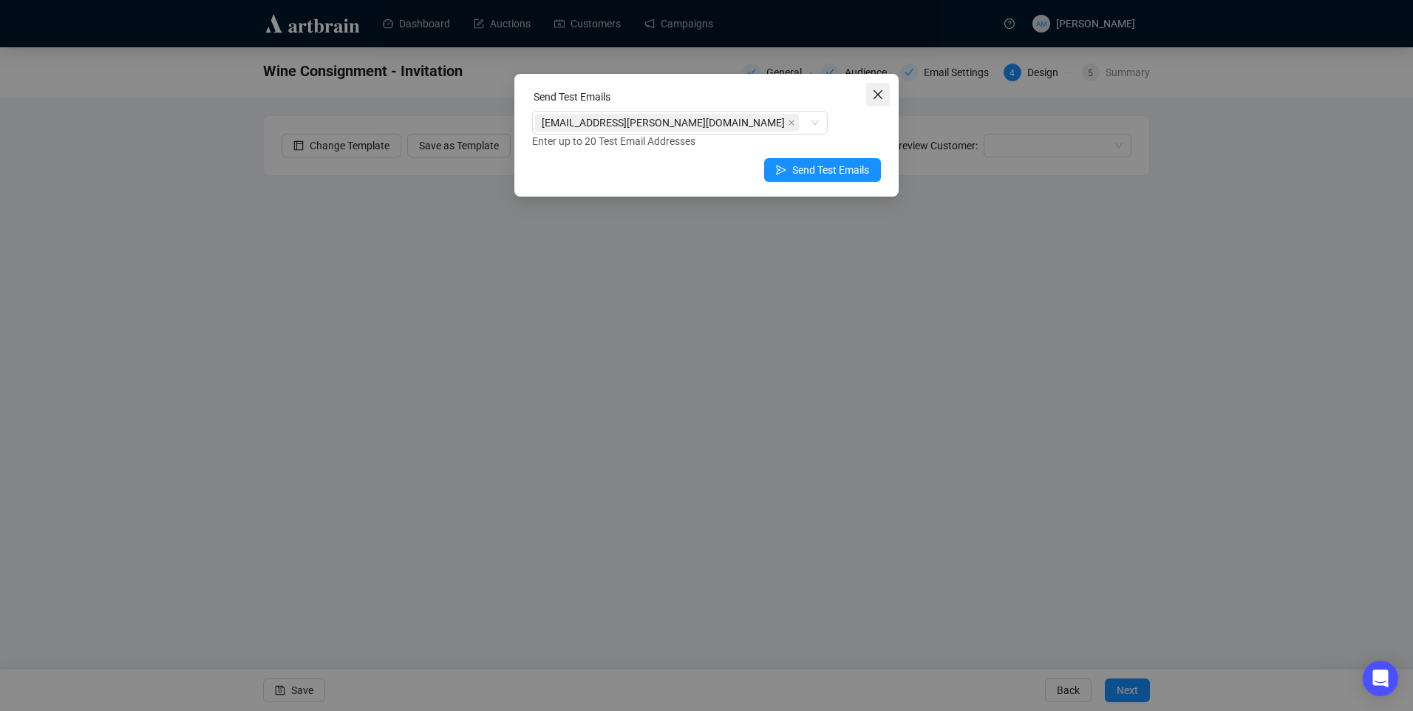
click at [881, 90] on icon "close" at bounding box center [877, 94] width 9 height 9
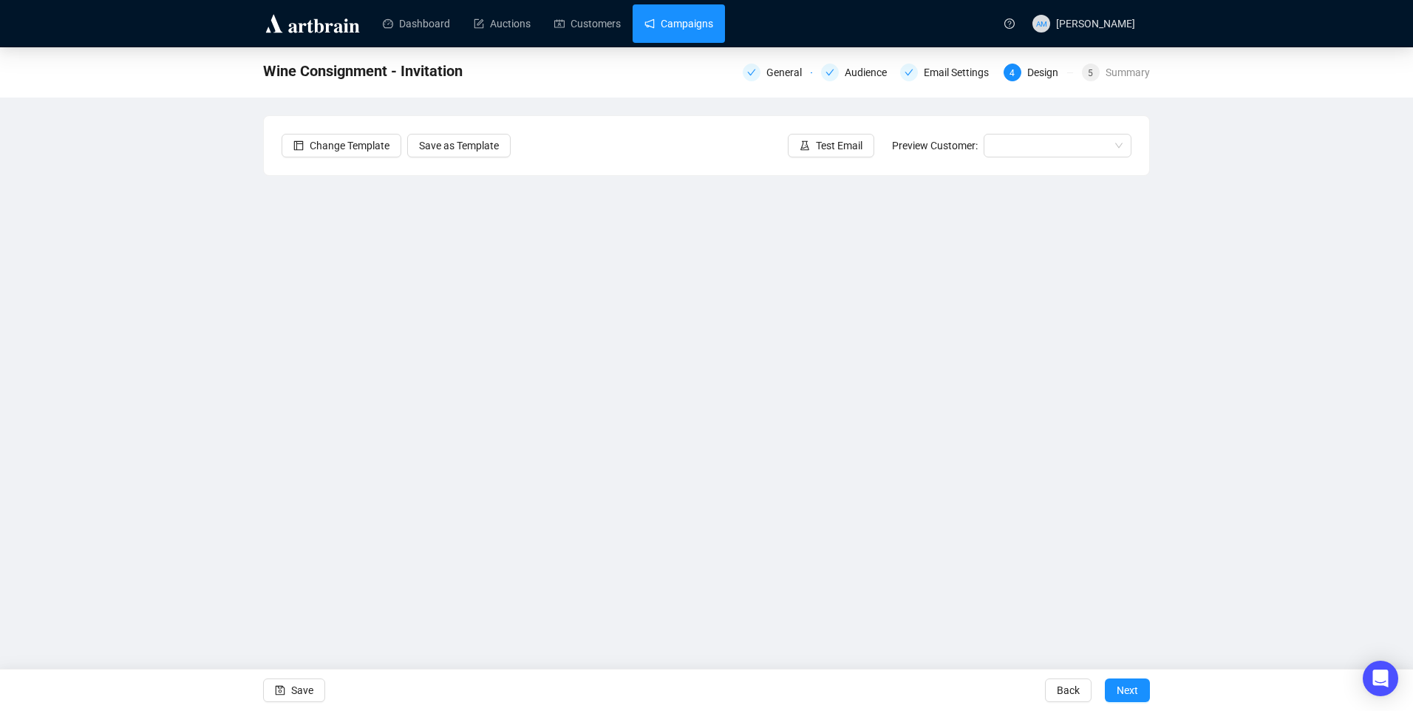
click at [677, 32] on link "Campaigns" at bounding box center [678, 23] width 69 height 38
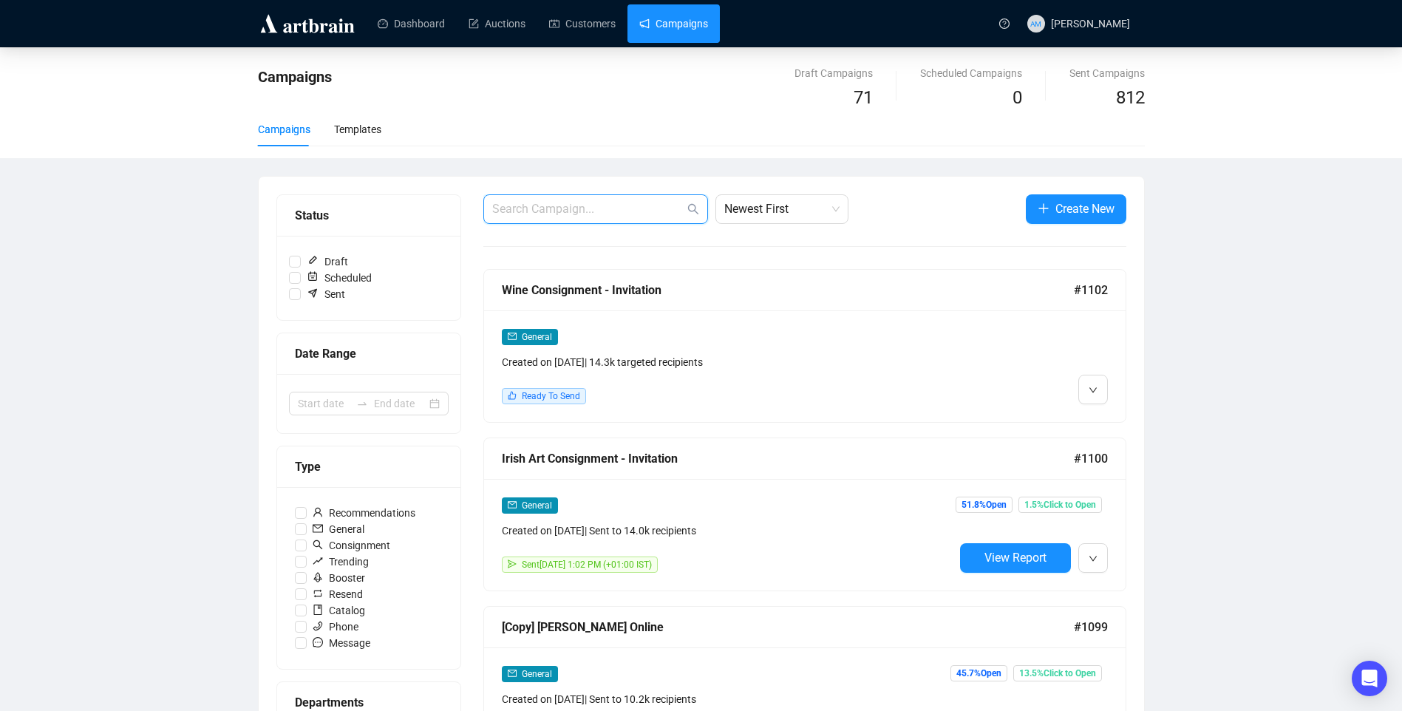
click at [593, 204] on input "text" at bounding box center [588, 209] width 192 height 18
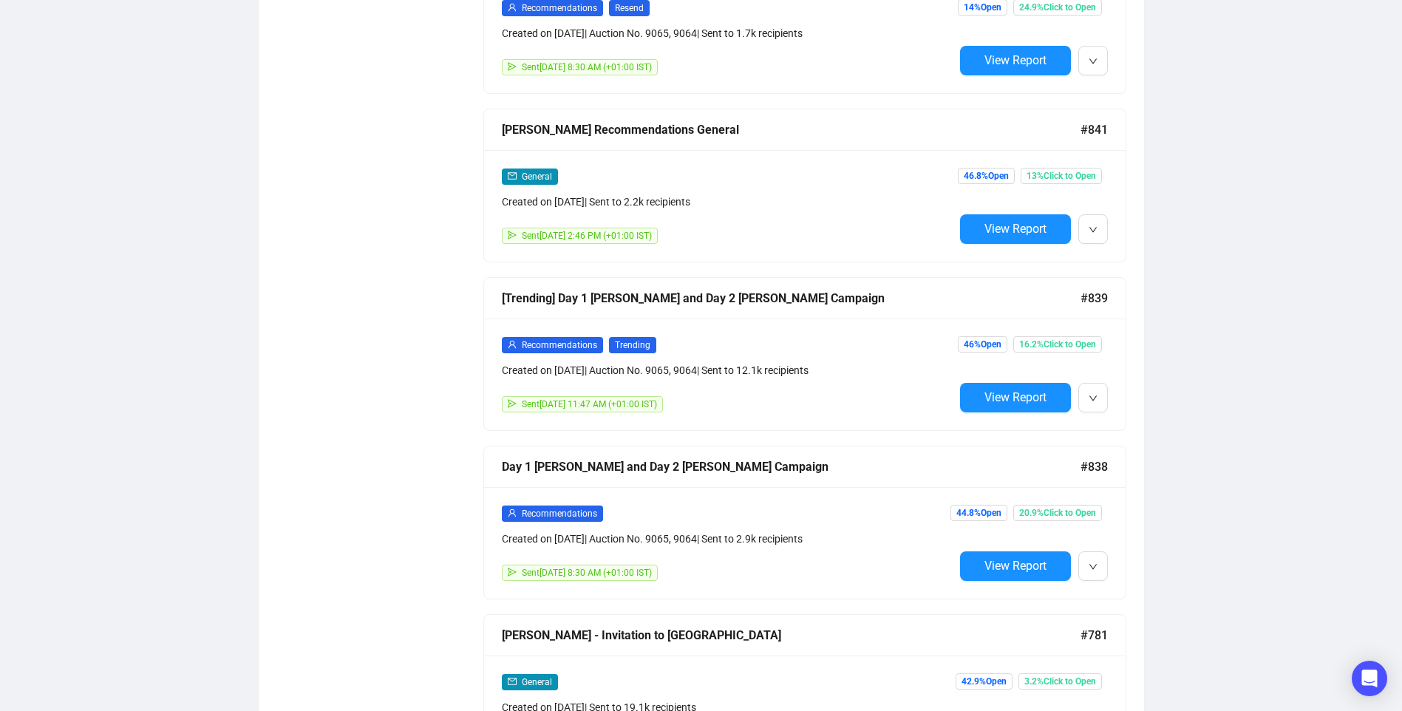
scroll to position [1178, 0]
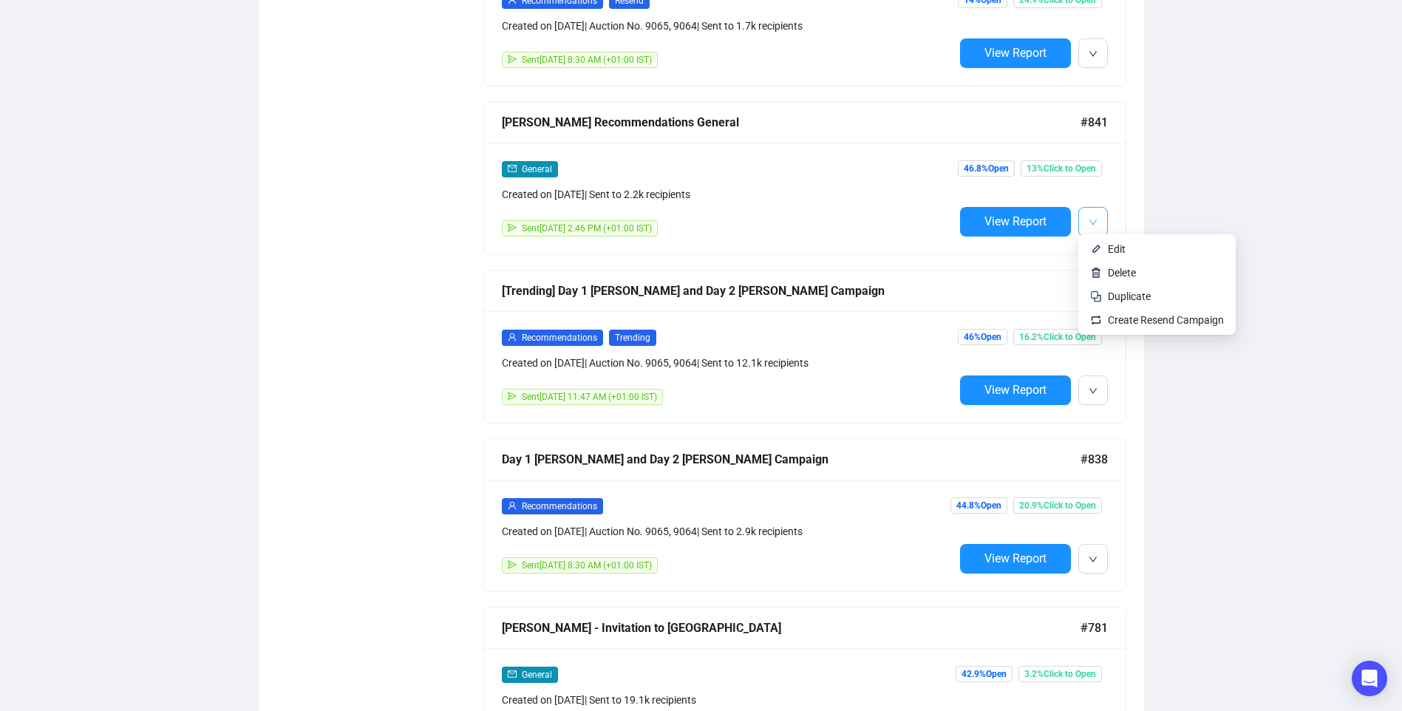
type input "[PERSON_NAME]"
click at [1095, 219] on icon "down" at bounding box center [1091, 221] width 7 height 5
click at [1094, 251] on img at bounding box center [1096, 249] width 12 height 12
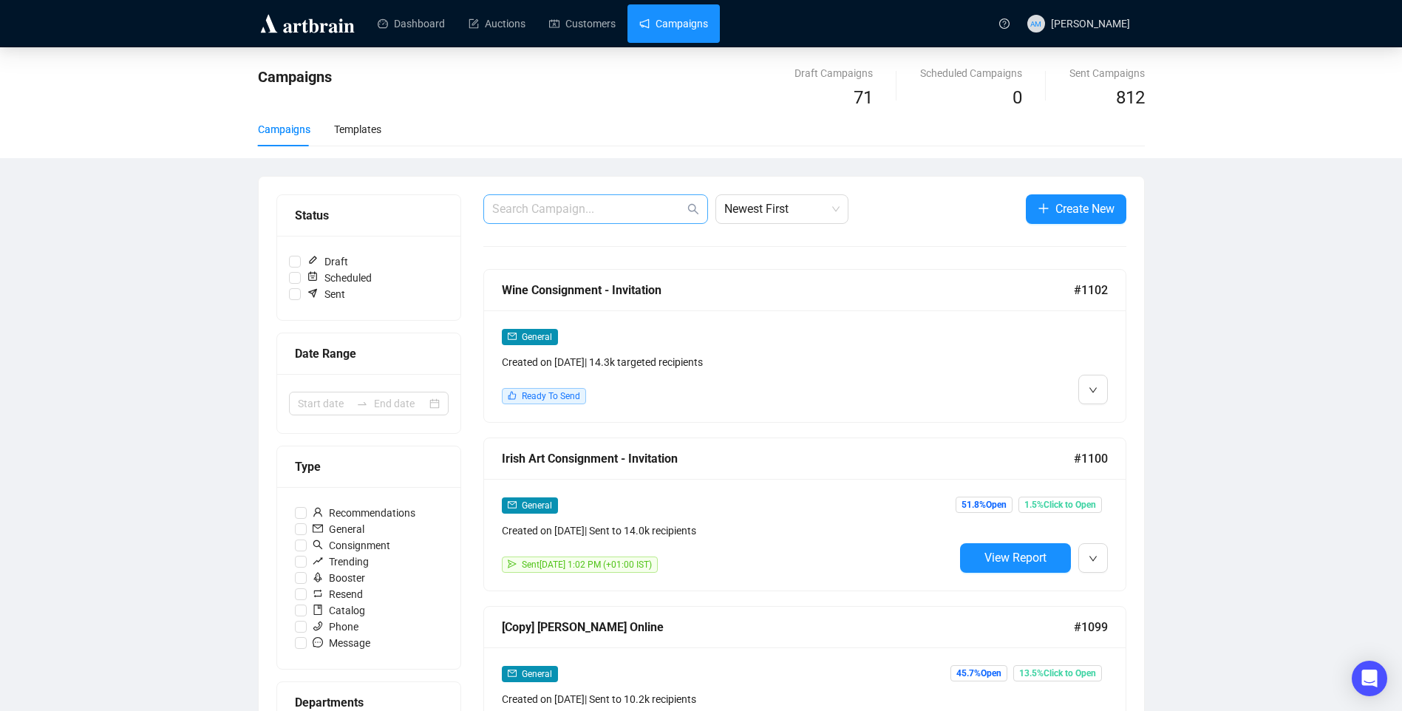
click at [565, 199] on span at bounding box center [595, 209] width 225 height 30
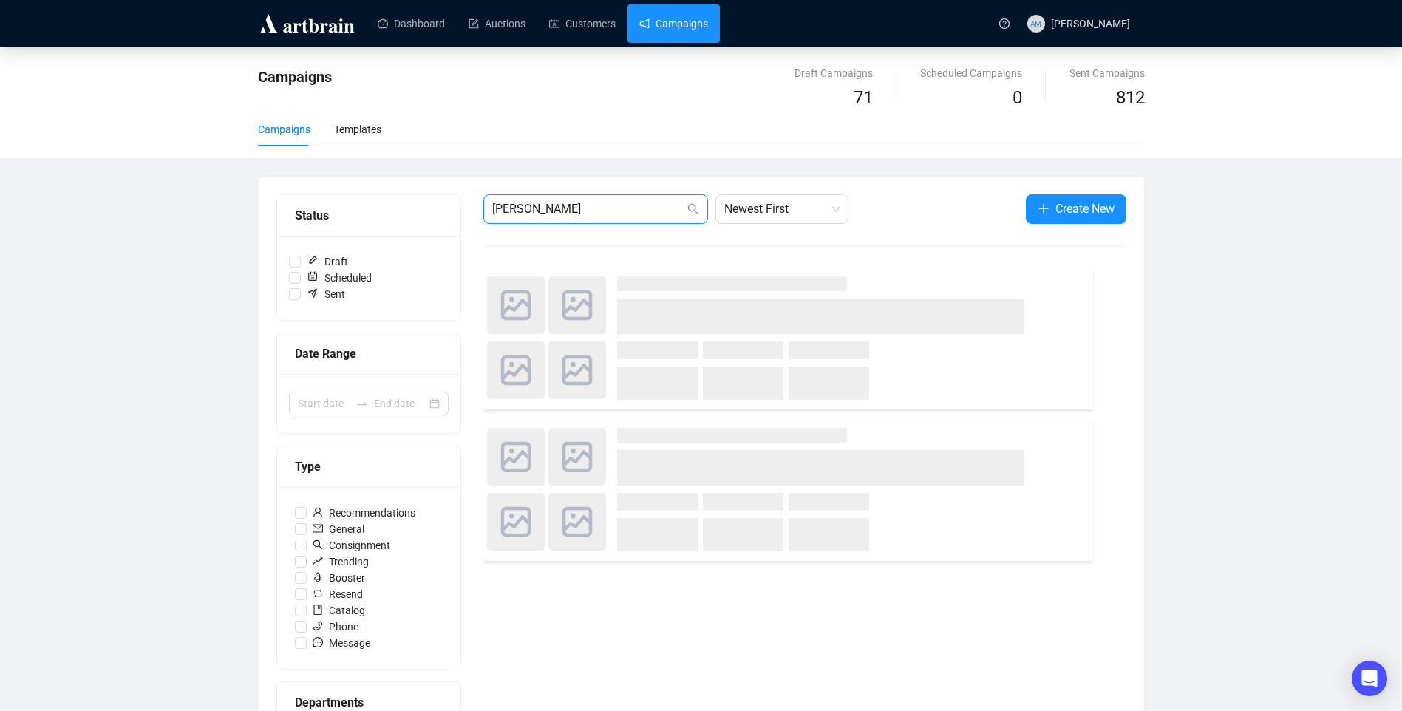
type input "[PERSON_NAME]"
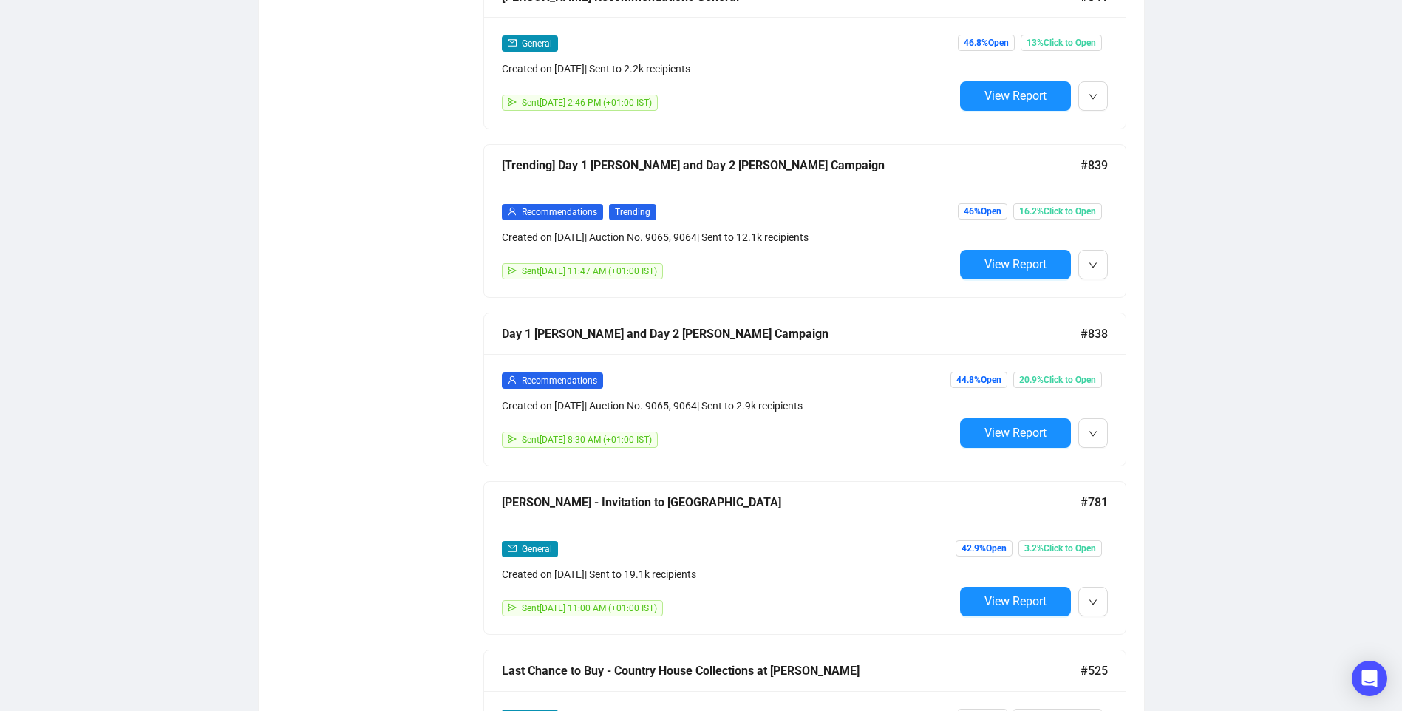
scroll to position [1330, 0]
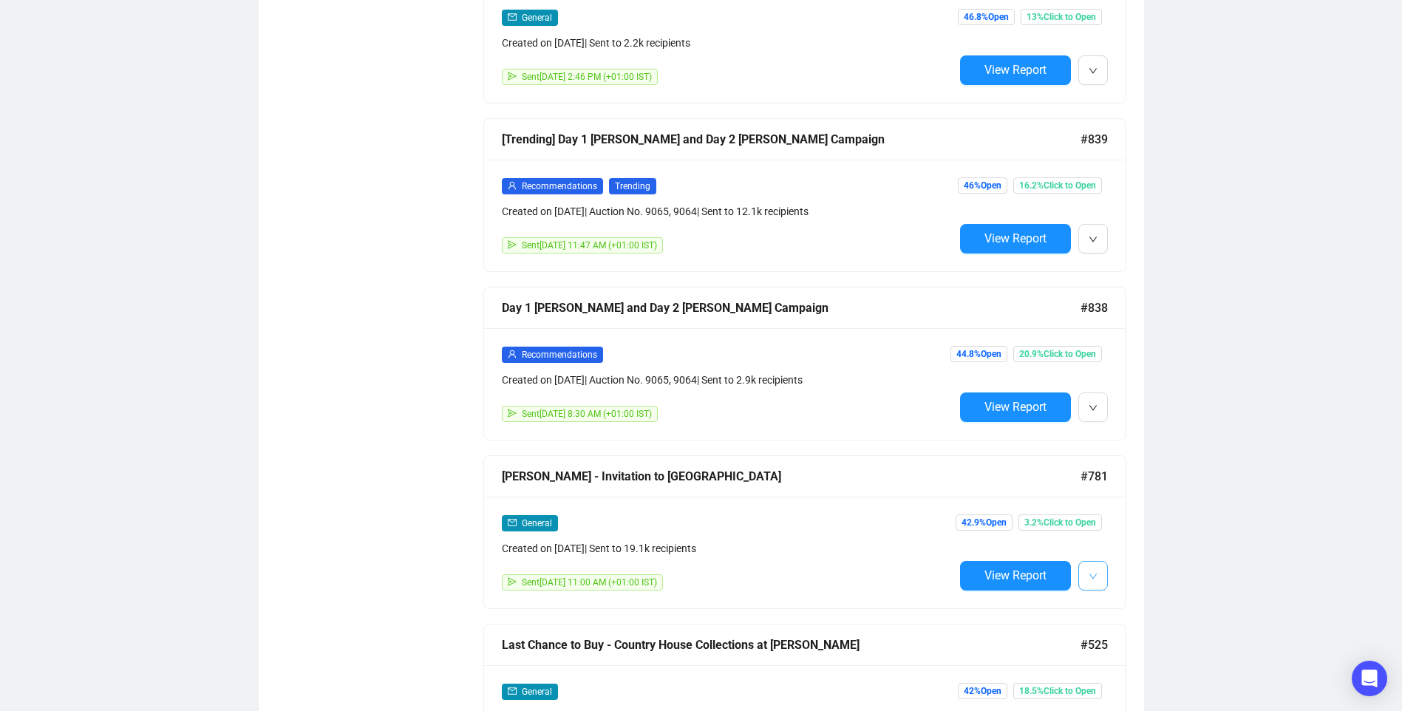
click at [1088, 572] on icon "down" at bounding box center [1092, 576] width 9 height 9
click at [1116, 601] on span "Edit" at bounding box center [1117, 601] width 18 height 12
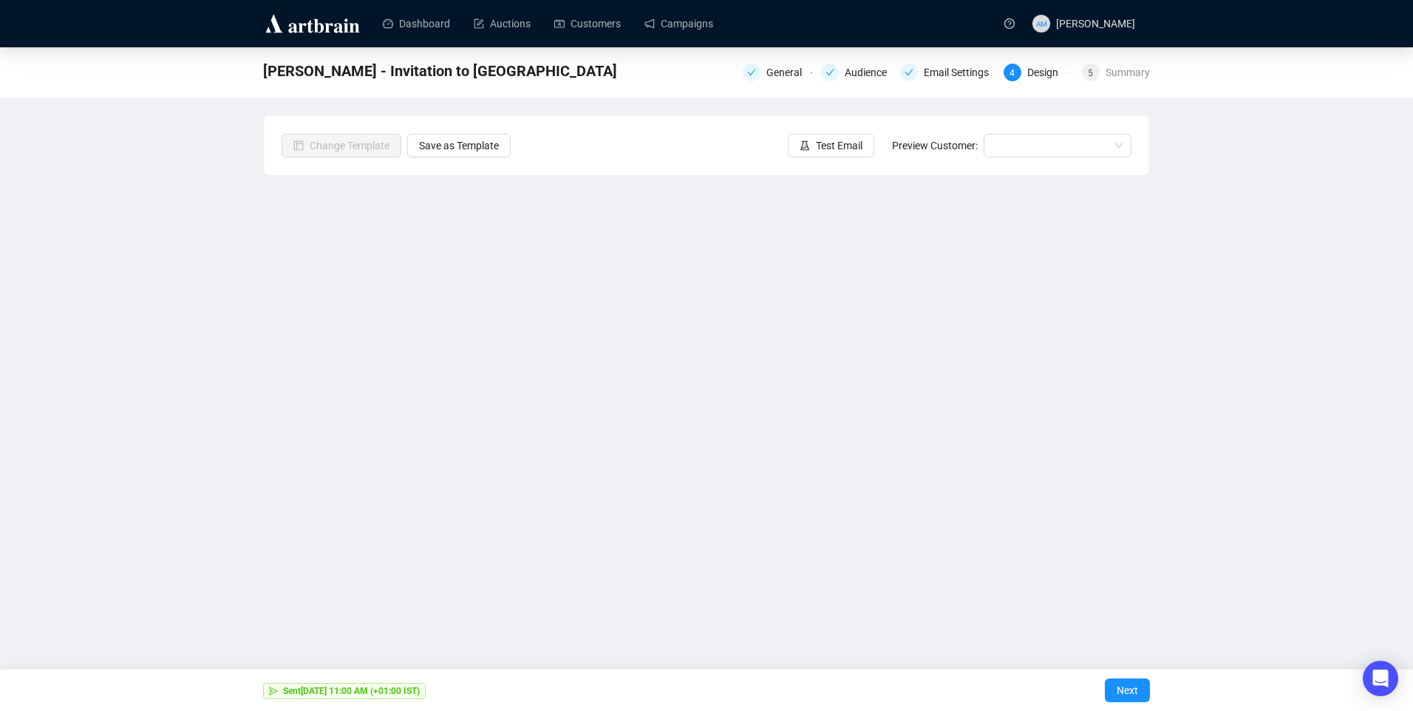
click at [154, 509] on div "[PERSON_NAME] - Invitation to Consign General Audience Email Settings 4 Design …" at bounding box center [706, 331] width 1413 height 569
drag, startPoint x: 262, startPoint y: 72, endPoint x: 524, endPoint y: 69, distance: 261.6
click at [524, 69] on div "[PERSON_NAME] - Invitation to Consign General Audience Email Settings 4 Design …" at bounding box center [706, 72] width 1413 height 50
drag, startPoint x: 524, startPoint y: 69, endPoint x: 490, endPoint y: 72, distance: 34.2
copy span "[PERSON_NAME] - Invitation to [GEOGRAPHIC_DATA]"
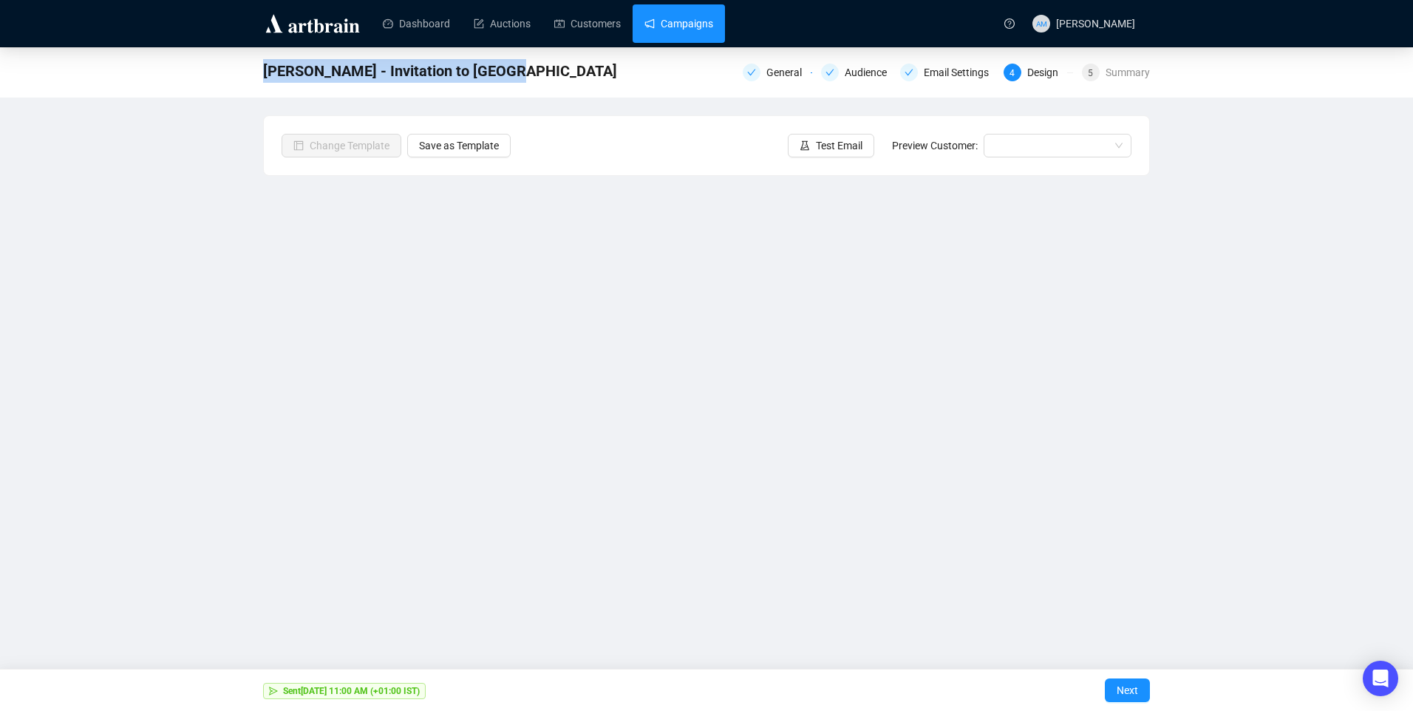
click at [678, 24] on link "Campaigns" at bounding box center [678, 23] width 69 height 38
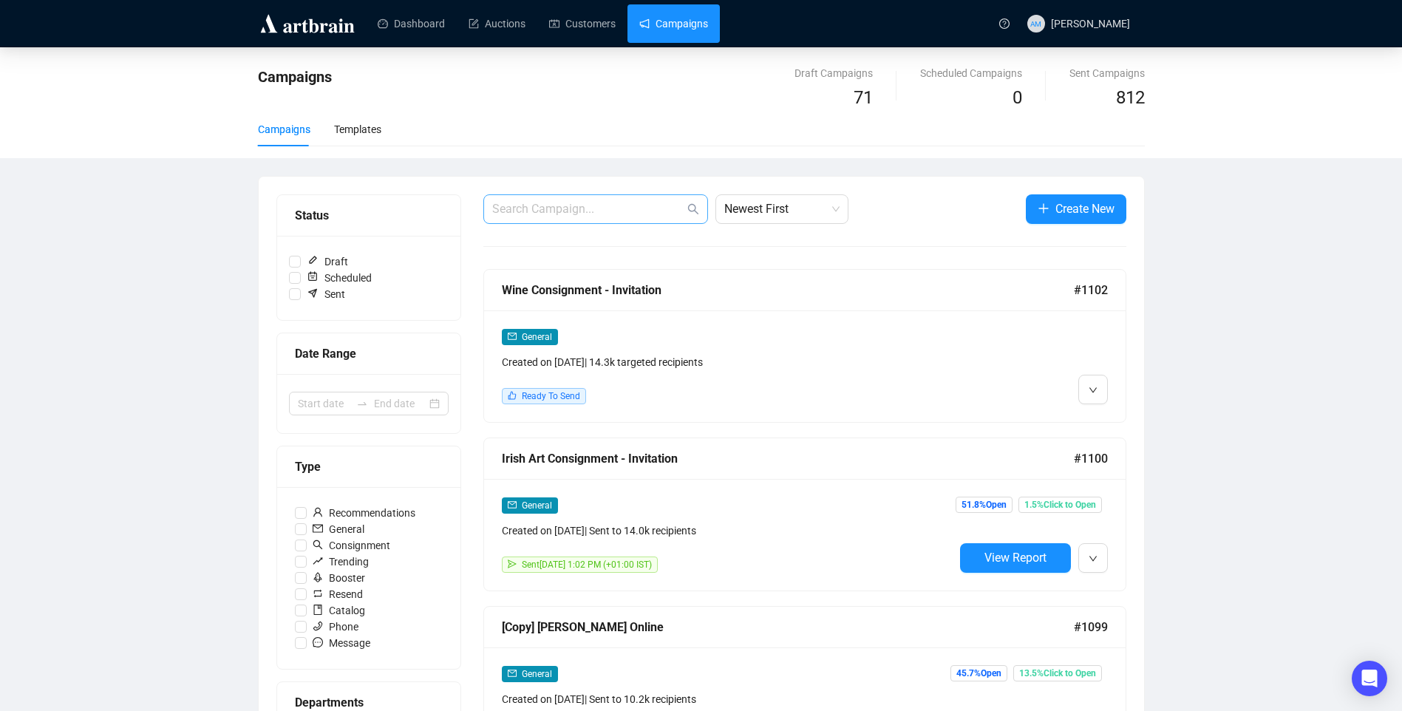
click at [542, 199] on span at bounding box center [595, 209] width 225 height 30
drag, startPoint x: 542, startPoint y: 199, endPoint x: 516, endPoint y: 207, distance: 27.1
click at [516, 207] on input "text" at bounding box center [588, 209] width 192 height 18
paste input "[PERSON_NAME] - Invitation to [GEOGRAPHIC_DATA]"
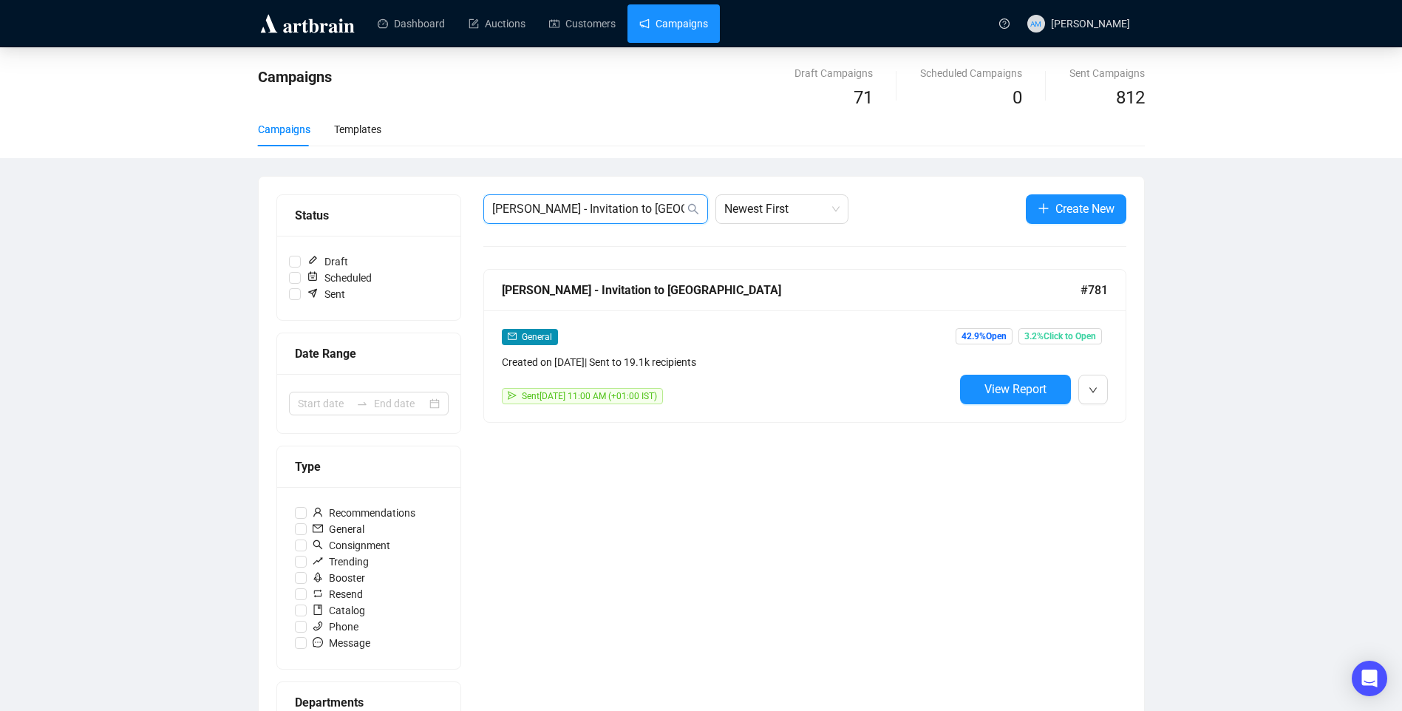
type input "[PERSON_NAME] - Invitation to [GEOGRAPHIC_DATA]"
click at [855, 337] on div "General" at bounding box center [728, 336] width 452 height 17
